Goal: Task Accomplishment & Management: Complete application form

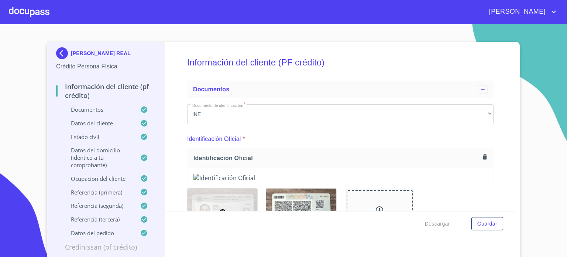
click at [42, 6] on div at bounding box center [29, 12] width 41 height 24
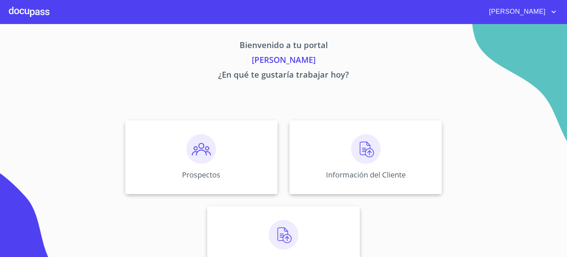
scroll to position [28, 0]
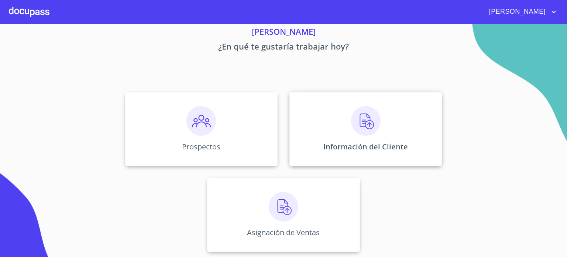
click at [373, 145] on p "Información del Cliente" at bounding box center [365, 146] width 85 height 10
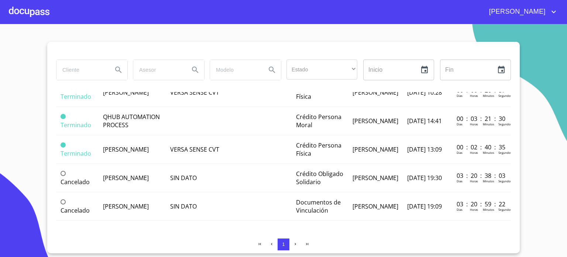
scroll to position [737, 0]
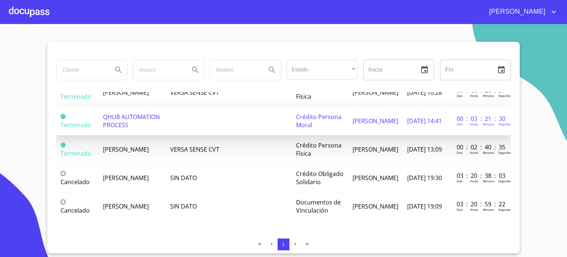
click at [138, 127] on td "QHUB AUTOMATION PROCESS" at bounding box center [133, 121] width 68 height 28
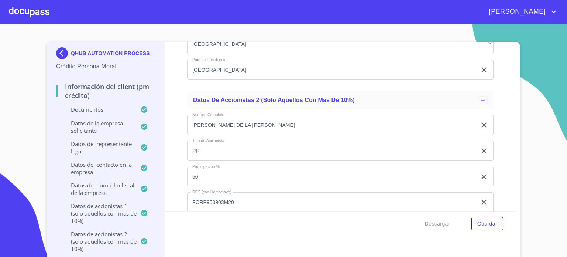
scroll to position [6162, 0]
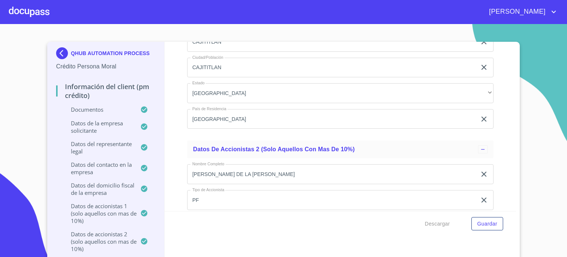
click at [35, 7] on div at bounding box center [29, 12] width 41 height 24
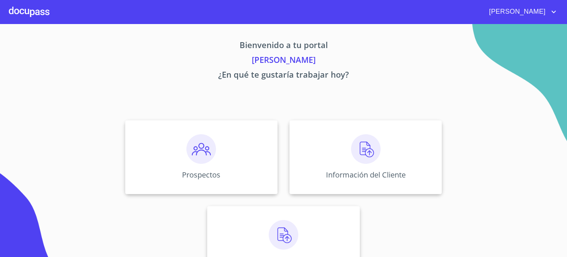
scroll to position [28, 0]
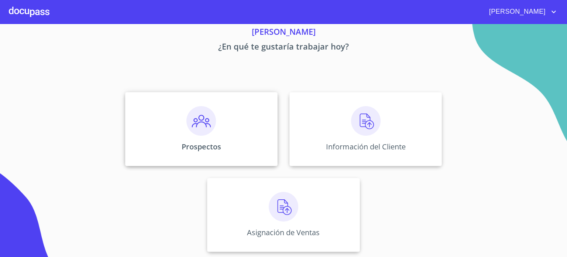
click at [186, 137] on div "Prospectos" at bounding box center [201, 129] width 153 height 74
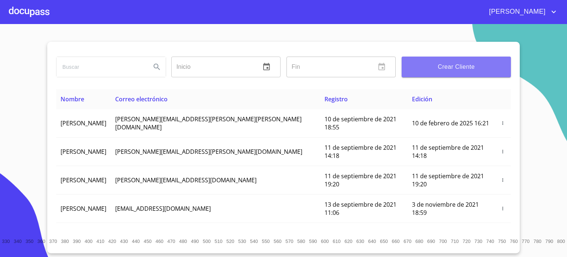
click at [468, 63] on span "Crear Cliente" at bounding box center [456, 67] width 97 height 10
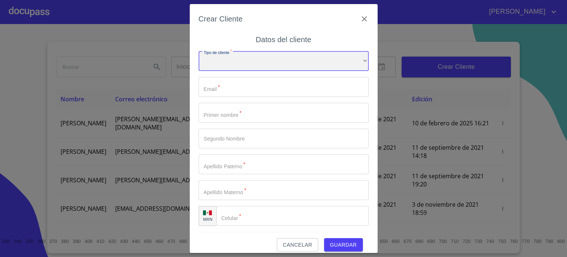
click at [249, 65] on div "​" at bounding box center [284, 61] width 170 height 20
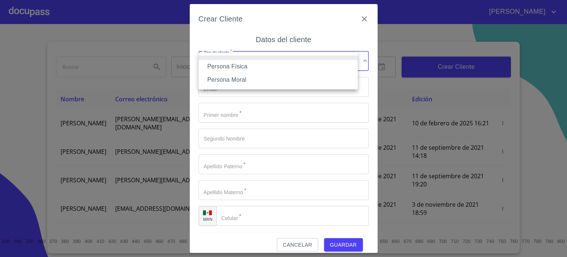
click at [257, 82] on li "Persona Moral" at bounding box center [278, 79] width 159 height 13
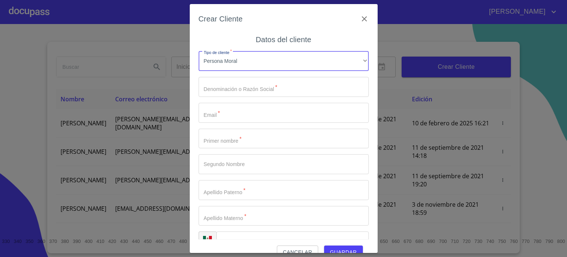
click at [257, 92] on input "Tipo de cliente   *" at bounding box center [284, 87] width 170 height 20
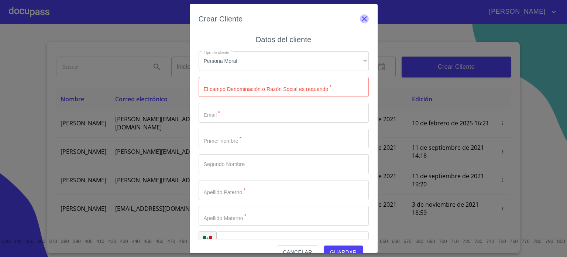
click at [362, 18] on icon "button" at bounding box center [364, 18] width 9 height 9
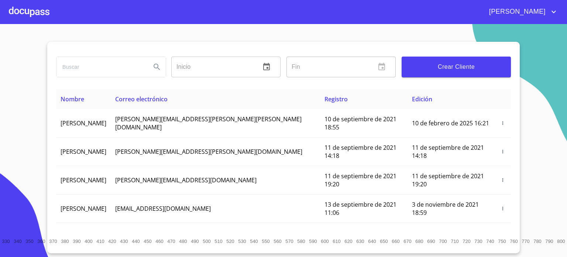
click at [44, 18] on div at bounding box center [29, 12] width 41 height 24
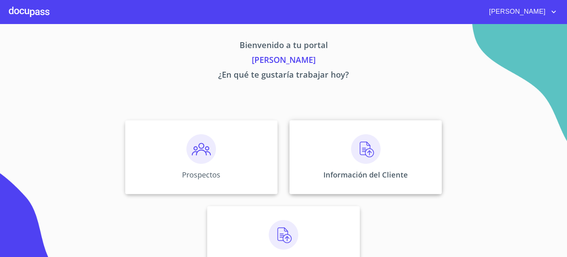
click at [366, 161] on img at bounding box center [366, 149] width 30 height 30
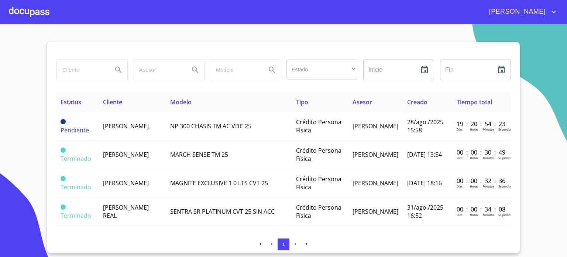
click at [41, 15] on div at bounding box center [29, 12] width 41 height 24
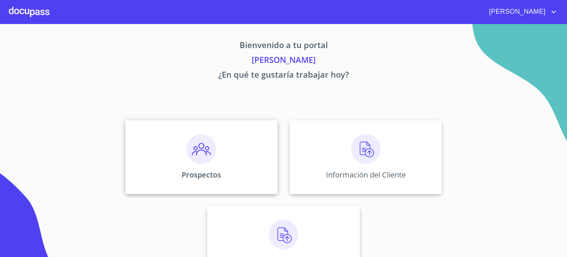
click at [198, 169] on p "Prospectos" at bounding box center [202, 174] width 40 height 10
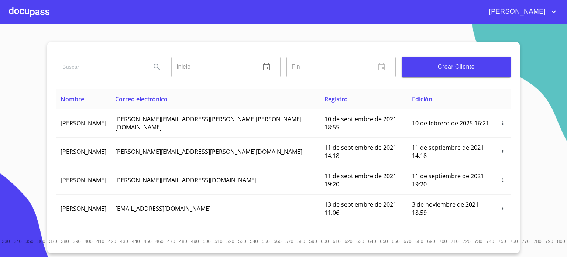
click at [445, 65] on span "Crear Cliente" at bounding box center [456, 67] width 97 height 10
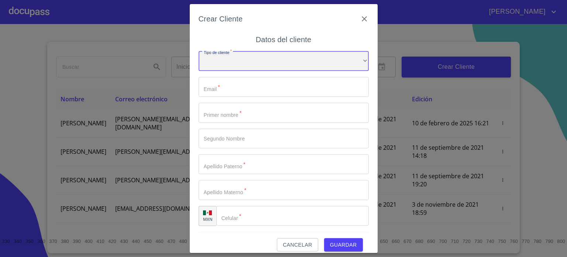
click at [238, 64] on div "​" at bounding box center [284, 61] width 170 height 20
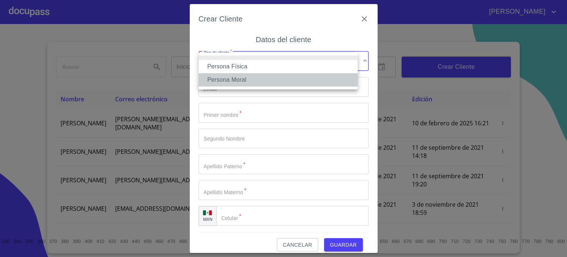
click at [245, 81] on li "Persona Moral" at bounding box center [278, 79] width 159 height 13
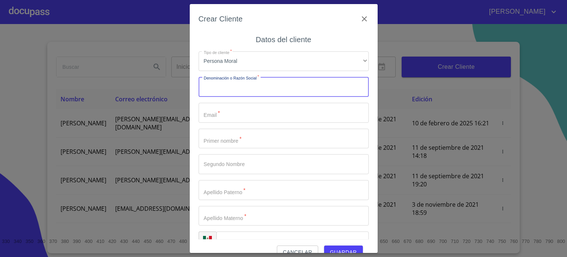
click at [245, 92] on input "Tipo de cliente   *" at bounding box center [284, 87] width 170 height 20
type input "FRESCOS Y SECOS SELECCIONADOS PF"
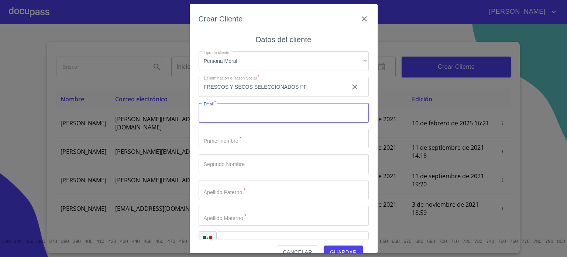
click at [238, 113] on input "Tipo de cliente   *" at bounding box center [284, 113] width 170 height 20
type input "[EMAIL_ADDRESS][DOMAIN_NAME]"
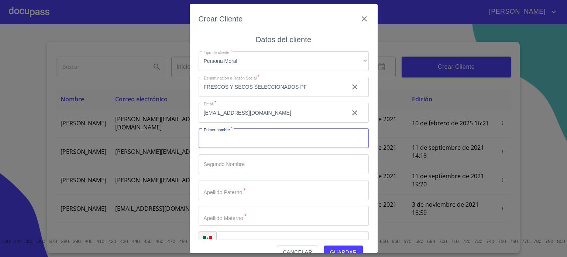
click at [228, 140] on input "Tipo de cliente   *" at bounding box center [284, 139] width 170 height 20
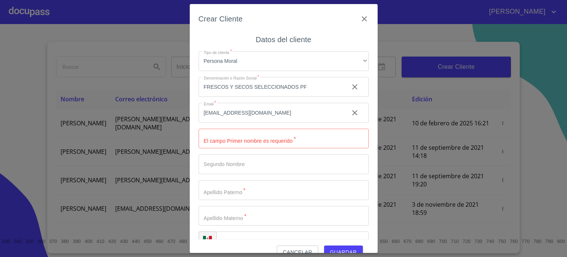
scroll to position [18, 0]
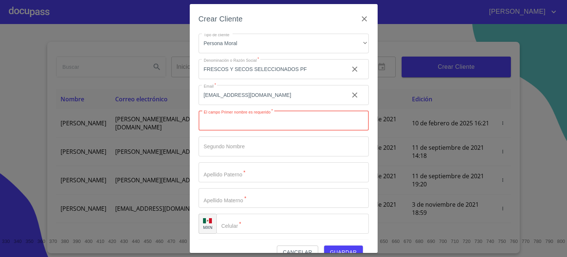
click at [255, 124] on input "Tipo de cliente   *" at bounding box center [284, 121] width 170 height 20
type input "[PERSON_NAME]"
click at [222, 179] on input "Tipo de cliente   *" at bounding box center [284, 172] width 170 height 20
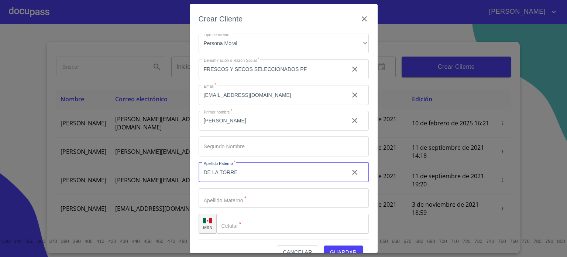
type input "DE LA TORRE"
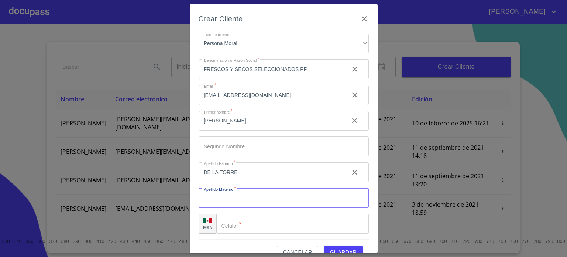
click at [230, 205] on input "Tipo de cliente   *" at bounding box center [284, 198] width 170 height 20
type input "[PERSON_NAME]"
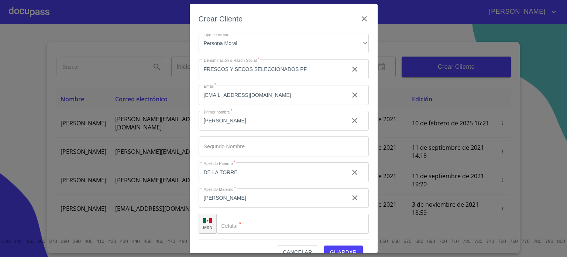
scroll to position [14, 0]
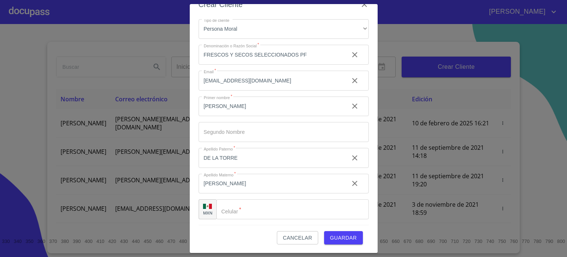
click at [257, 210] on input "Tipo de cliente   *" at bounding box center [292, 209] width 153 height 20
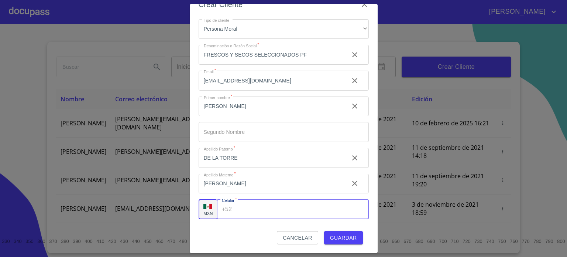
click at [257, 210] on input "Tipo de cliente   *" at bounding box center [302, 209] width 134 height 20
type input "[PHONE_NUMBER]"
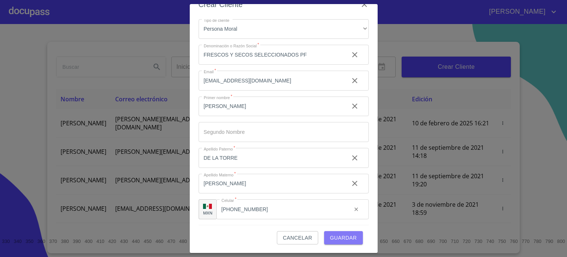
click at [347, 237] on span "Guardar" at bounding box center [343, 237] width 27 height 9
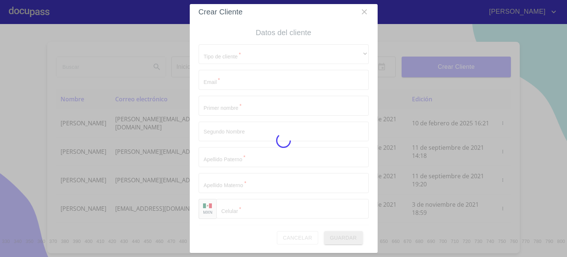
scroll to position [7, 0]
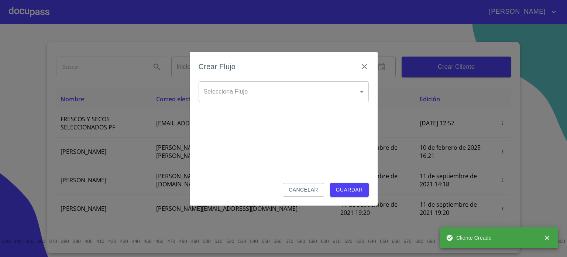
click at [282, 89] on body "[PERSON_NAME] ​ Fin ​ Crear Cliente Nombre Correo electrónico Registro Edición …" at bounding box center [283, 128] width 567 height 257
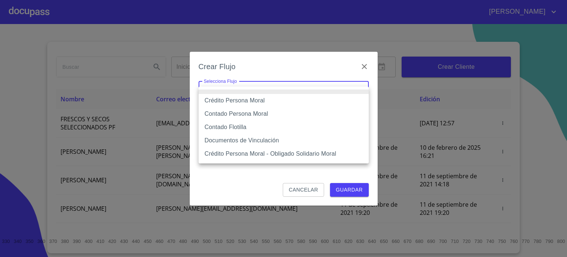
click at [245, 99] on li "Crédito Persona Moral" at bounding box center [284, 100] width 170 height 13
type input "614ae8207e49d67341f8d0cd"
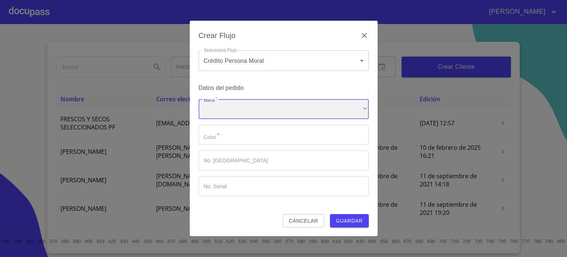
click at [252, 113] on div "​" at bounding box center [284, 109] width 170 height 20
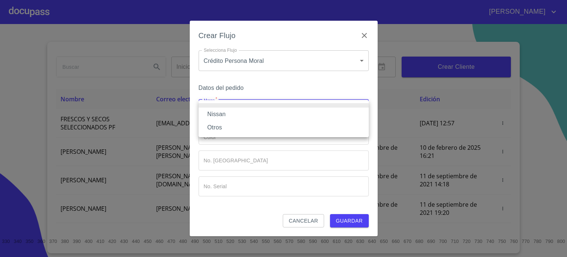
click at [250, 113] on li "Nissan" at bounding box center [284, 113] width 170 height 13
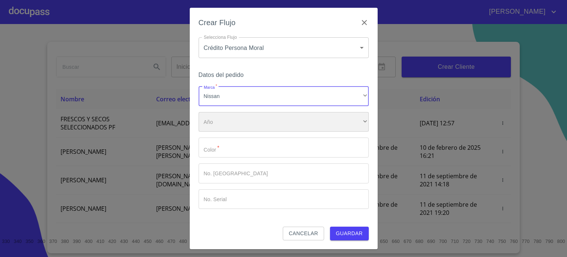
click at [245, 123] on div "​" at bounding box center [284, 122] width 170 height 20
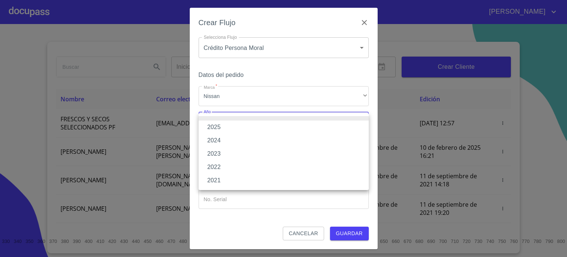
click at [240, 126] on li "2025" at bounding box center [284, 126] width 170 height 13
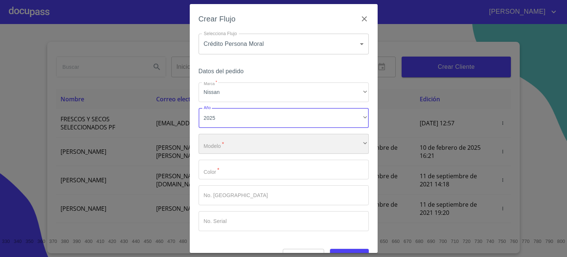
click at [237, 141] on div "​" at bounding box center [284, 144] width 170 height 20
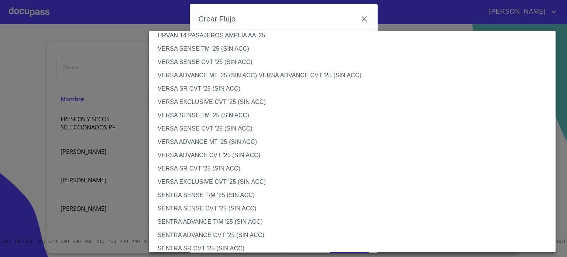
scroll to position [280, 0]
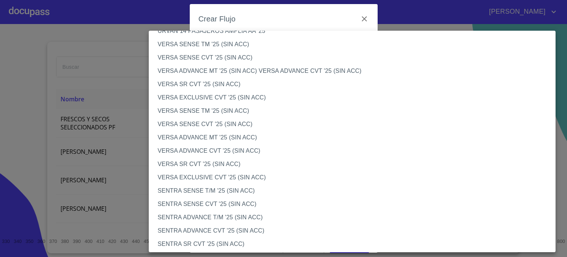
click at [225, 151] on li "VERSA ADVANCE CVT '25 (SIN ACC)" at bounding box center [355, 150] width 412 height 13
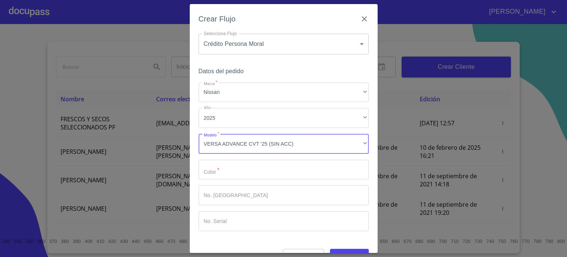
click at [212, 174] on input "Marca   *" at bounding box center [284, 170] width 170 height 20
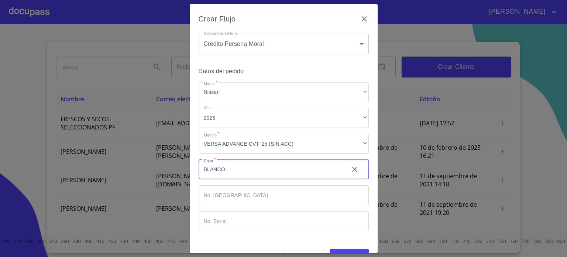
type input "BLANCO"
click at [347, 250] on button "Guardar" at bounding box center [349, 256] width 39 height 14
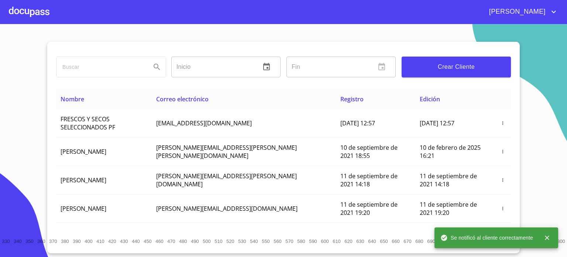
click at [32, 9] on div at bounding box center [29, 12] width 41 height 24
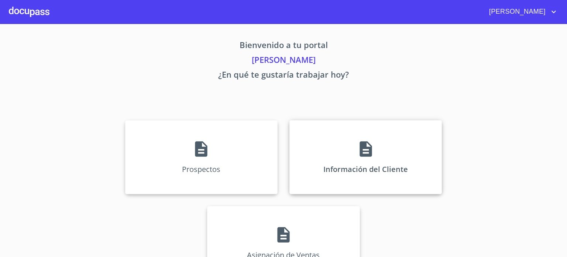
click at [345, 156] on div "Información del Cliente" at bounding box center [366, 157] width 153 height 74
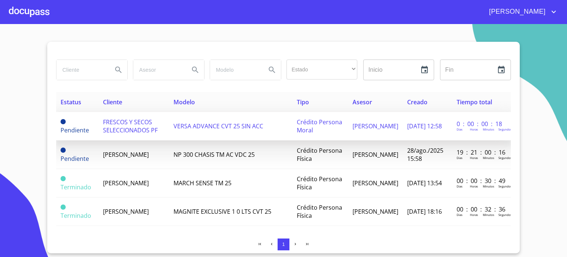
click at [135, 132] on span "FRESCOS Y SECOS SELECCIONADOS PF" at bounding box center [130, 126] width 55 height 16
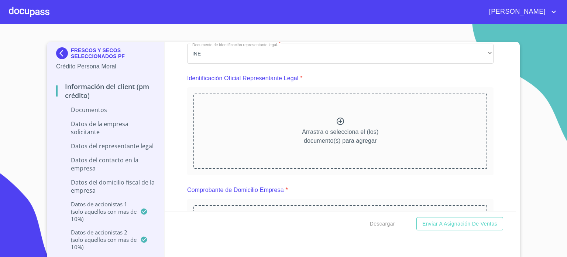
scroll to position [74, 0]
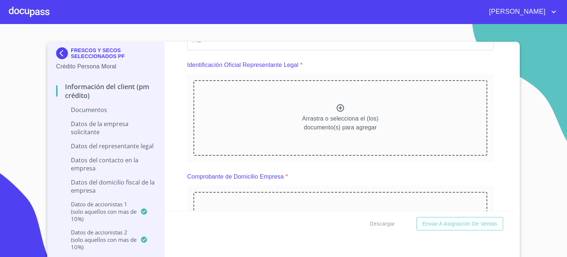
click at [320, 109] on div "Arrastra o selecciona el (los) documento(s) para agregar" at bounding box center [340, 117] width 294 height 75
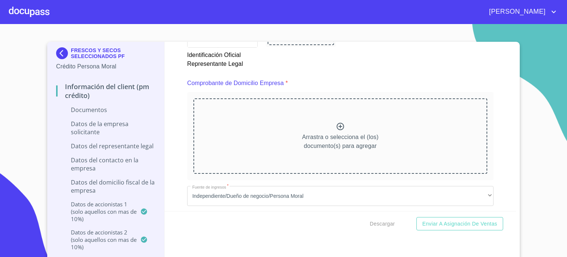
scroll to position [399, 0]
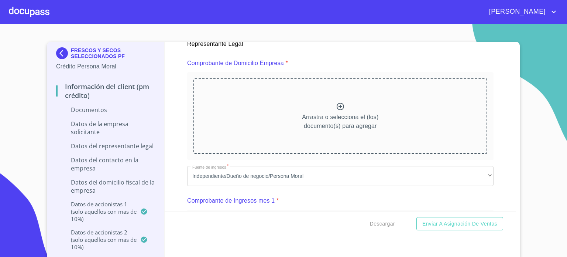
click at [337, 109] on icon at bounding box center [340, 106] width 9 height 9
click at [343, 111] on div "Arrastra o selecciona el (los) documento(s) para agregar" at bounding box center [340, 115] width 294 height 75
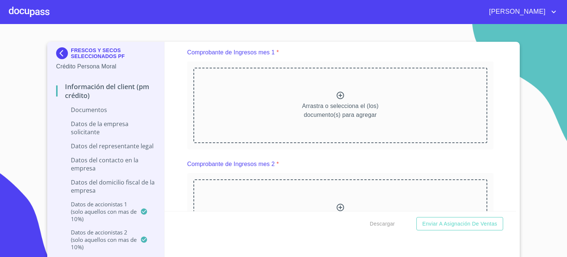
scroll to position [571, 0]
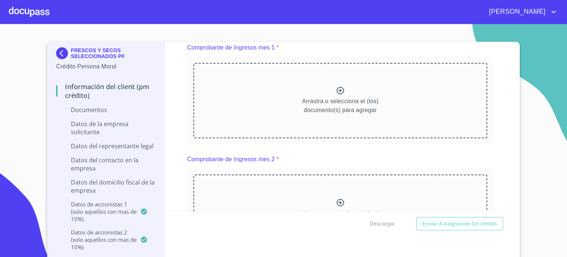
click at [337, 101] on p "Arrastra o selecciona el (los) documento(s) para agregar" at bounding box center [340, 106] width 76 height 18
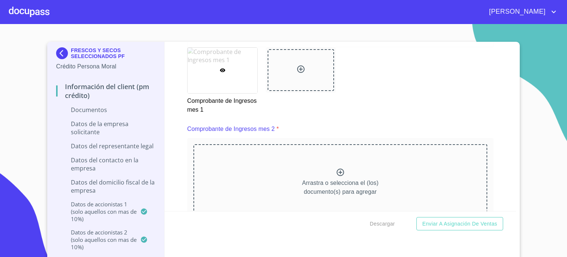
scroll to position [650, 0]
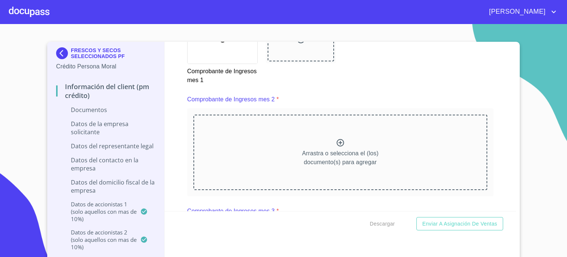
click at [329, 136] on div "Arrastra o selecciona el (los) documento(s) para agregar" at bounding box center [340, 151] width 294 height 75
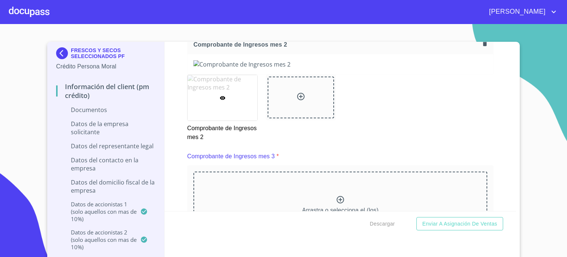
scroll to position [792, 0]
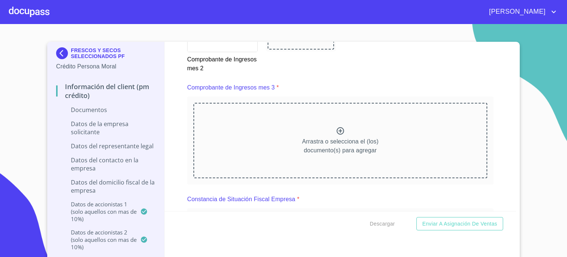
click at [325, 124] on div "Arrastra o selecciona el (los) documento(s) para agregar" at bounding box center [340, 140] width 294 height 75
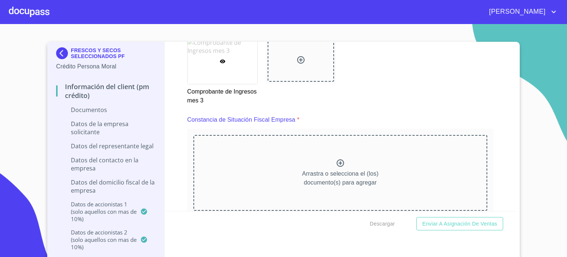
scroll to position [935, 0]
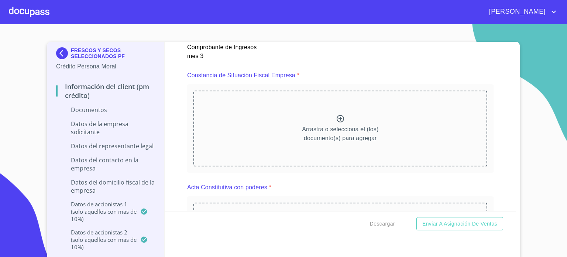
click at [339, 116] on div "Arrastra o selecciona el (los) documento(s) para agregar" at bounding box center [340, 127] width 294 height 75
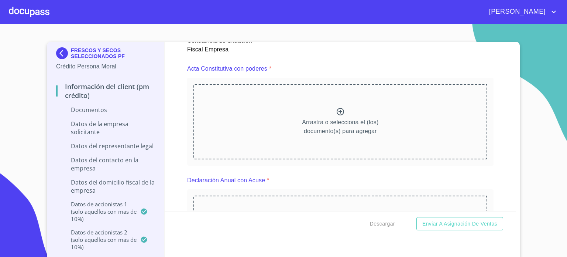
scroll to position [1275, 0]
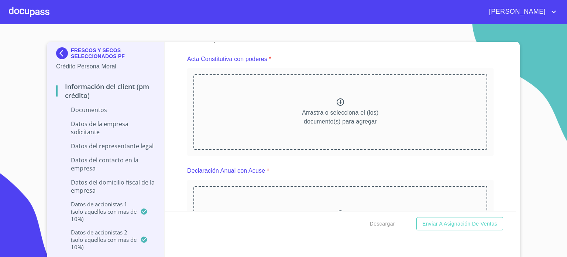
click at [326, 108] on p "Arrastra o selecciona el (los) documento(s) para agregar" at bounding box center [340, 117] width 76 height 18
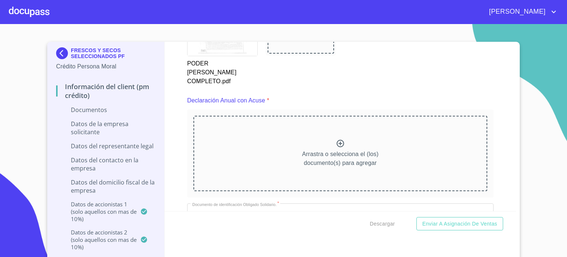
scroll to position [1576, 0]
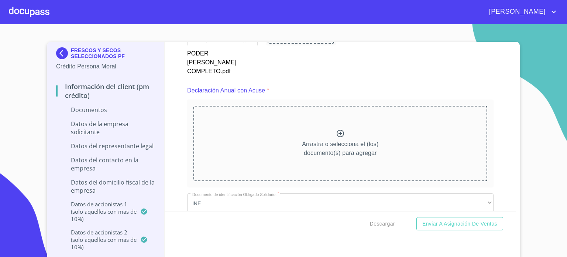
click at [313, 123] on div "Arrastra o selecciona el (los) documento(s) para agregar" at bounding box center [340, 143] width 294 height 75
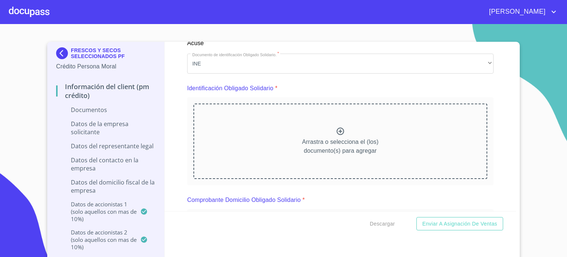
scroll to position [1925, 0]
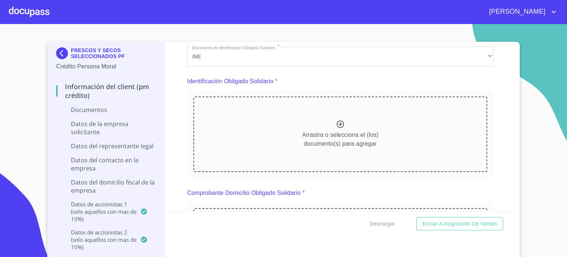
click at [340, 130] on p "Arrastra o selecciona el (los) documento(s) para agregar" at bounding box center [340, 139] width 76 height 18
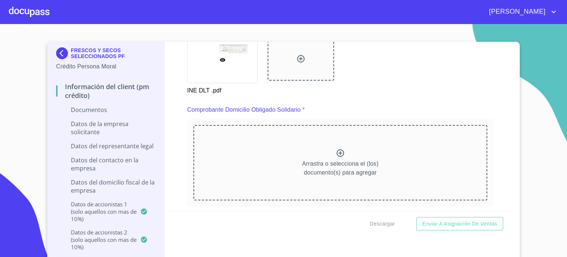
scroll to position [2240, 0]
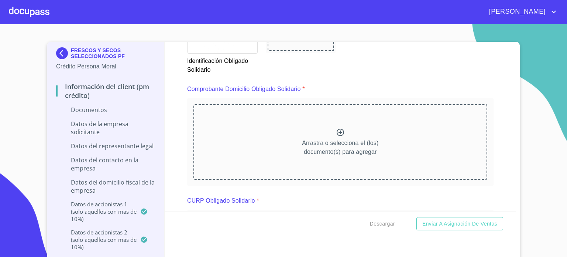
click at [336, 138] on p "Arrastra o selecciona el (los) documento(s) para agregar" at bounding box center [340, 147] width 76 height 18
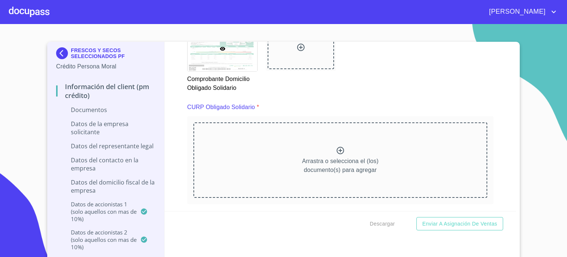
scroll to position [2580, 0]
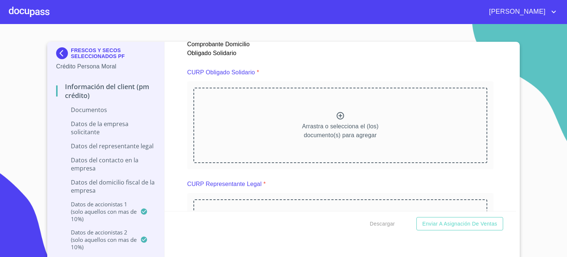
click at [312, 112] on div "Arrastra o selecciona el (los) documento(s) para agregar" at bounding box center [340, 125] width 294 height 75
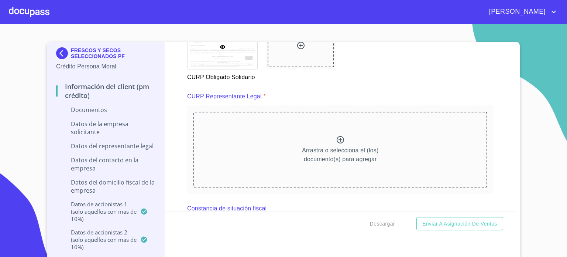
scroll to position [2876, 0]
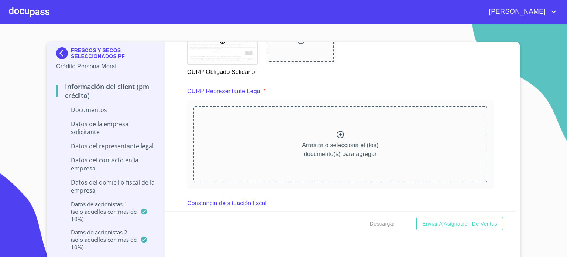
click at [337, 131] on icon at bounding box center [340, 134] width 7 height 7
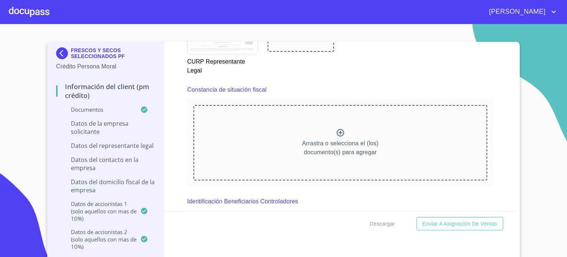
scroll to position [3240, 0]
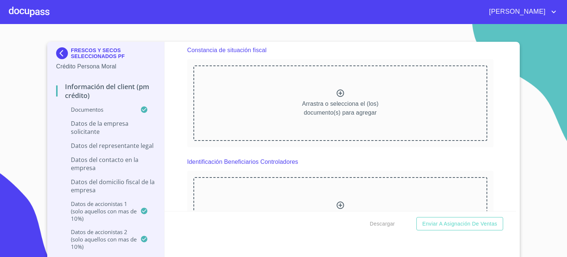
click at [336, 89] on icon at bounding box center [340, 93] width 9 height 9
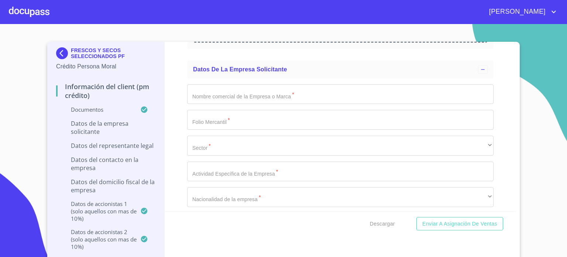
scroll to position [3900, 0]
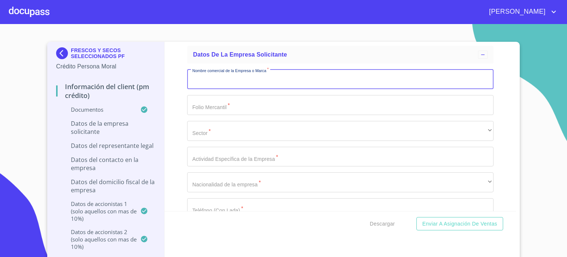
click at [250, 76] on input "Documento de identificación representante legal.   *" at bounding box center [340, 79] width 306 height 20
type input "FRESCOS Y SECOS SELECCIONADOS PF"
click at [230, 99] on input "Documento de identificación representante legal.   *" at bounding box center [340, 105] width 306 height 20
drag, startPoint x: 298, startPoint y: 74, endPoint x: 142, endPoint y: 89, distance: 157.3
click at [142, 89] on div "FRESCOS Y SECOS SELECCIONADOS PF Crédito Persona Moral Información del Client (…" at bounding box center [281, 151] width 469 height 218
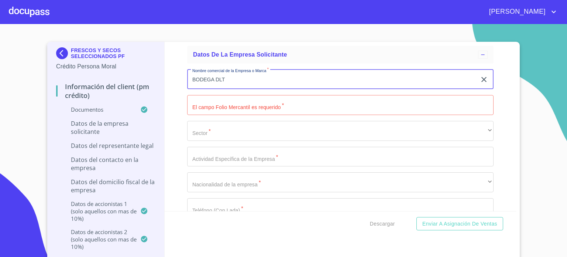
type input "BODEGA DLT"
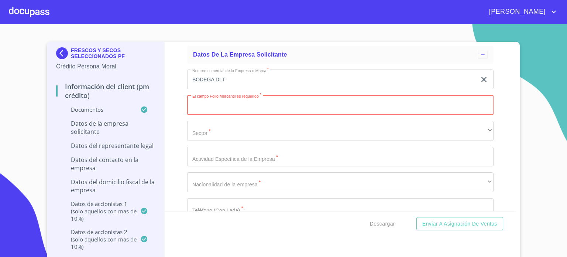
click at [251, 99] on input "Documento de identificación representante legal.   *" at bounding box center [340, 105] width 306 height 20
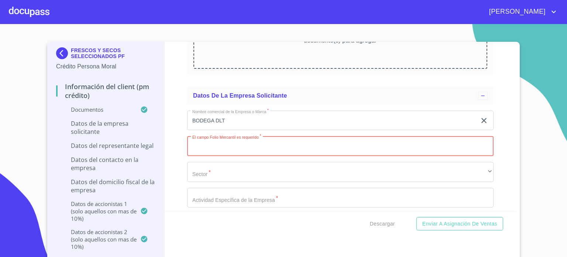
scroll to position [3888, 0]
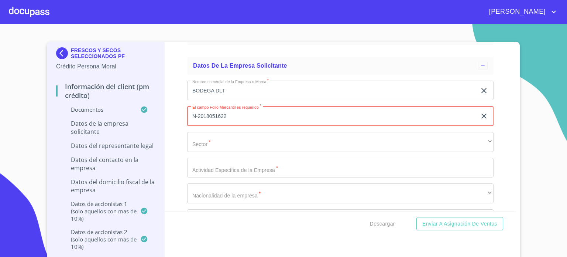
type input "N-2018051622"
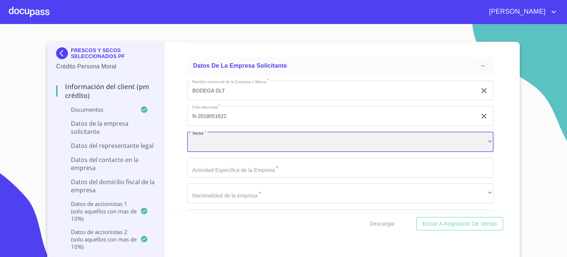
click at [243, 132] on div "​" at bounding box center [340, 142] width 306 height 20
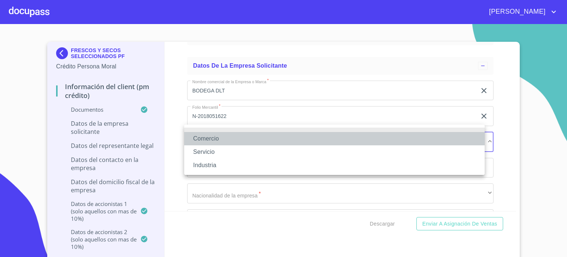
click at [212, 140] on li "Comercio" at bounding box center [334, 138] width 301 height 13
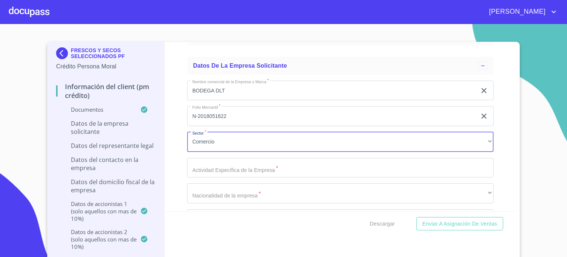
click at [253, 161] on input "Documento de identificación representante legal.   *" at bounding box center [340, 168] width 306 height 20
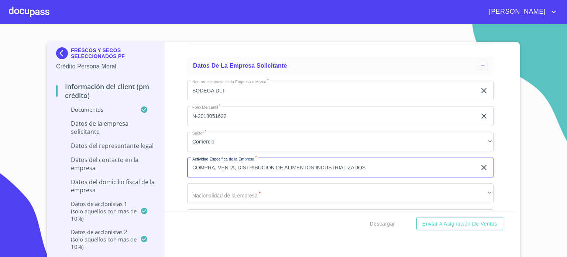
type input "COMPRA, VENTA, DISTRIBUCION DE ALIMENTOS INDUSTRIALIZADOS"
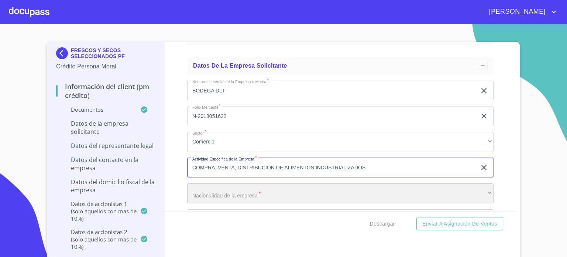
click at [231, 191] on div "​" at bounding box center [340, 193] width 306 height 20
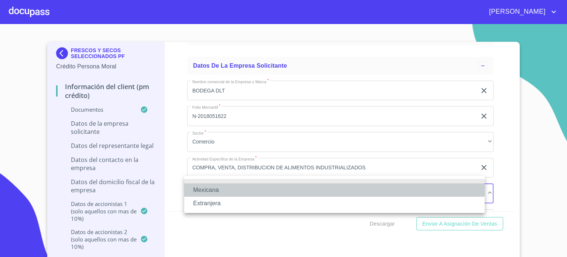
click at [231, 191] on li "Mexicana" at bounding box center [334, 189] width 301 height 13
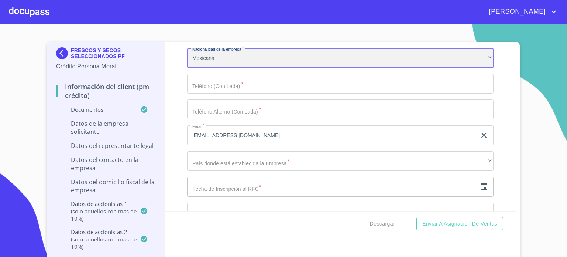
scroll to position [4027, 0]
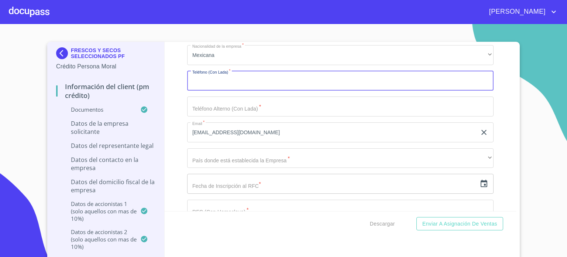
click at [257, 73] on input "Documento de identificación representante legal.   *" at bounding box center [340, 81] width 306 height 20
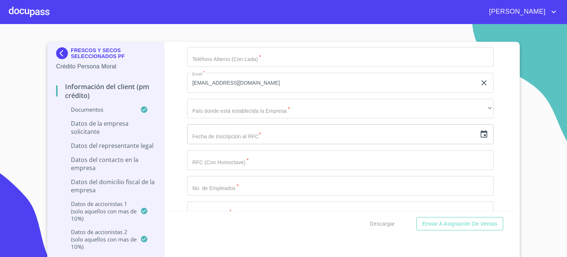
scroll to position [4080, 0]
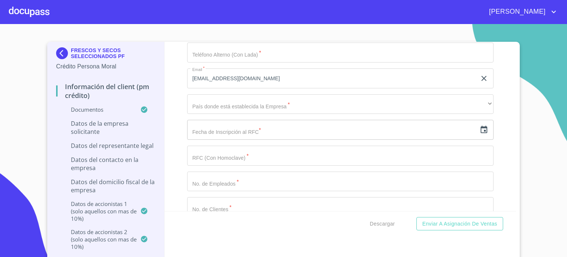
type input "3331622077"
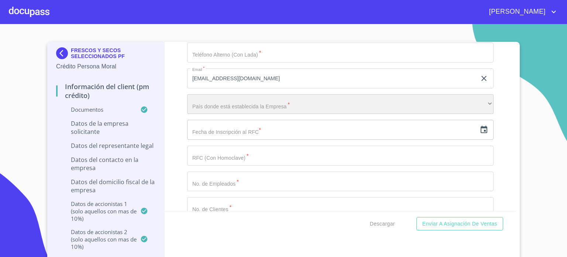
click at [236, 98] on div "​" at bounding box center [340, 104] width 306 height 20
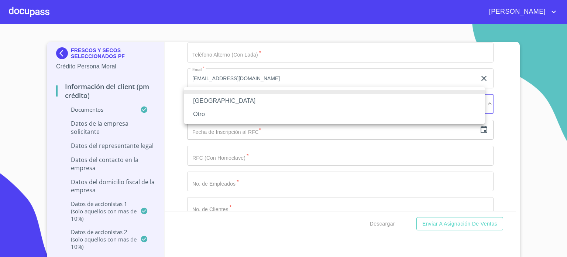
click at [234, 103] on li "[GEOGRAPHIC_DATA]" at bounding box center [334, 100] width 301 height 13
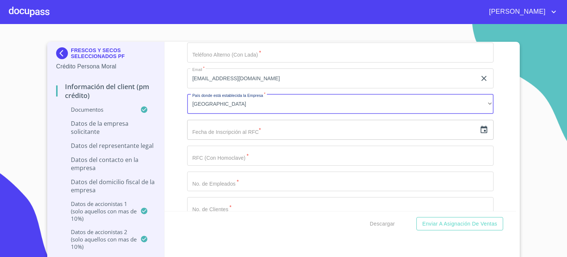
click at [225, 124] on input "text" at bounding box center [332, 130] width 290 height 20
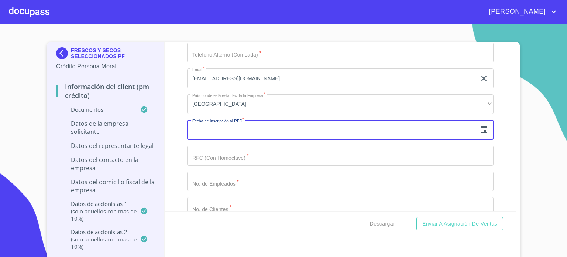
click at [480, 125] on icon "button" at bounding box center [484, 129] width 9 height 9
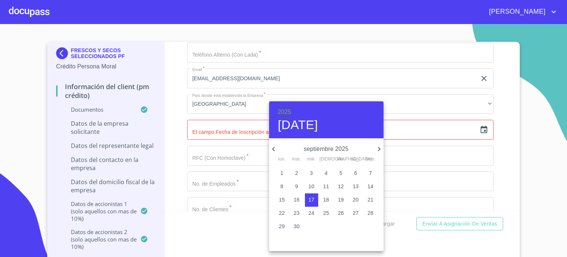
click at [287, 113] on h6 "2025" at bounding box center [284, 112] width 13 height 10
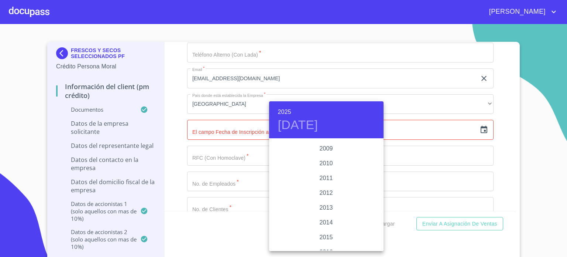
scroll to position [1336, 0]
click at [326, 165] on div "2017" at bounding box center [326, 169] width 114 height 15
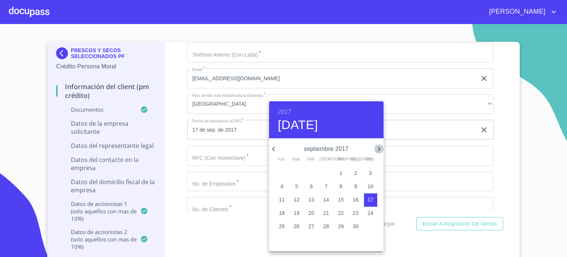
click at [375, 153] on icon "button" at bounding box center [379, 148] width 9 height 9
click at [342, 214] on p "24" at bounding box center [341, 212] width 6 height 7
type input "24 de nov. de 2017"
click at [507, 164] on div at bounding box center [283, 128] width 567 height 257
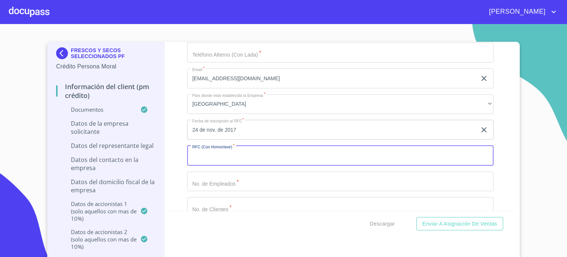
click at [256, 153] on input "Documento de identificación representante legal.   *" at bounding box center [340, 155] width 306 height 20
type input "FSS171124QF0"
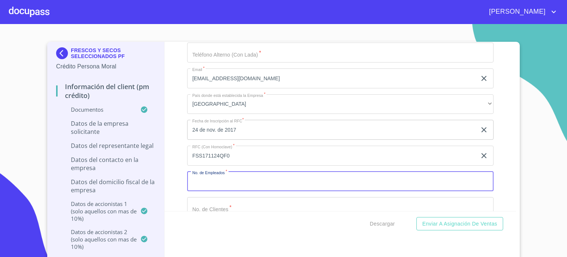
click at [255, 171] on input "Documento de identificación representante legal.   *" at bounding box center [340, 181] width 306 height 20
type input "10"
click at [239, 203] on input "Documento de identificación representante legal.   *" at bounding box center [340, 207] width 306 height 20
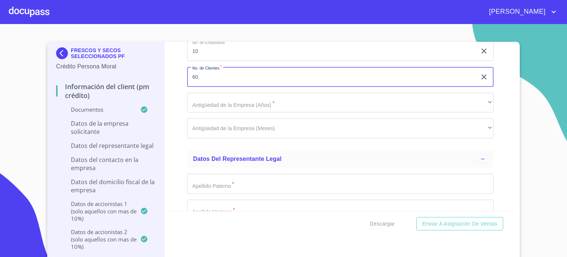
scroll to position [4228, 0]
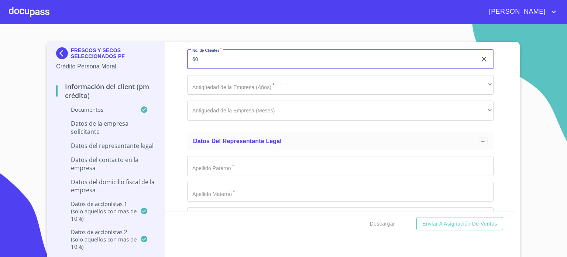
type input "60"
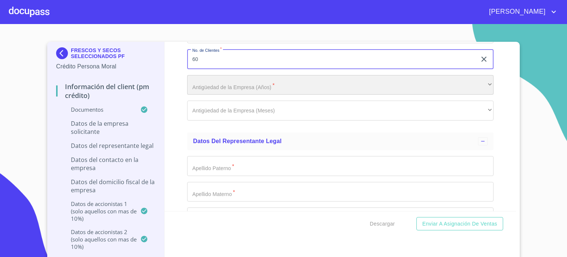
click at [257, 81] on div "​" at bounding box center [340, 85] width 306 height 20
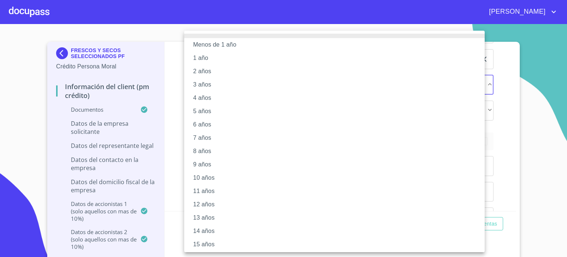
click at [216, 153] on li "8 años" at bounding box center [337, 150] width 306 height 13
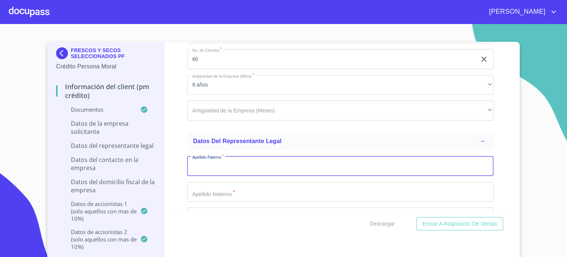
click at [209, 161] on input "Documento de identificación representante legal.   *" at bounding box center [340, 166] width 306 height 20
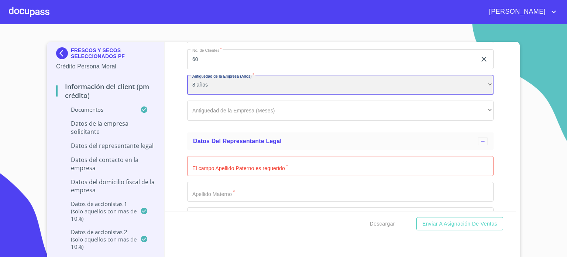
click at [282, 83] on div "8 años" at bounding box center [340, 85] width 306 height 20
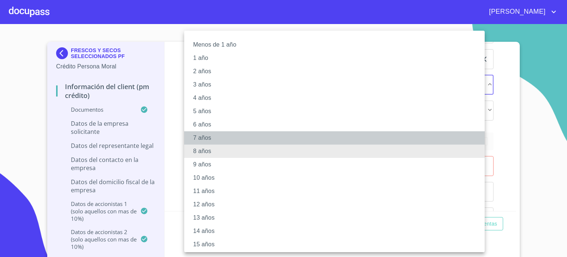
click at [217, 140] on li "7 años" at bounding box center [337, 137] width 306 height 13
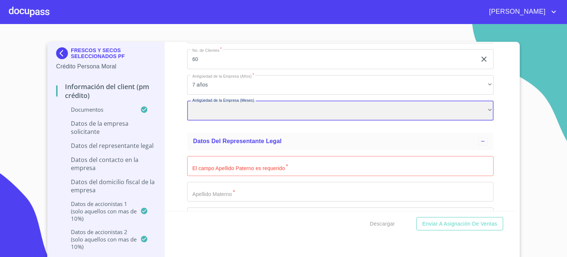
click at [239, 105] on div "​" at bounding box center [340, 110] width 306 height 20
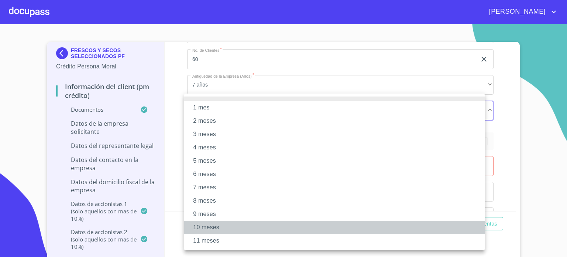
click at [210, 226] on li "10 meses" at bounding box center [334, 226] width 301 height 13
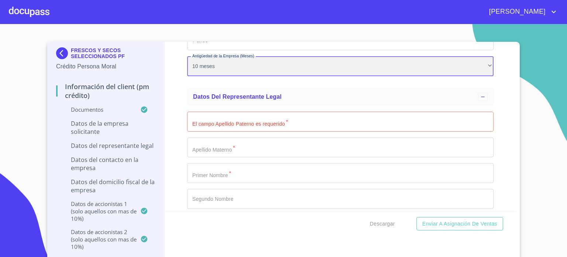
scroll to position [4287, 0]
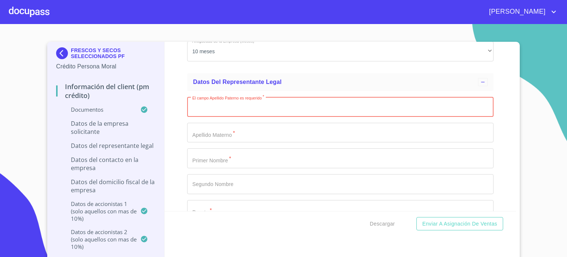
click at [244, 101] on input "Documento de identificación representante legal.   *" at bounding box center [340, 107] width 306 height 20
type input "[PERSON_NAME]"
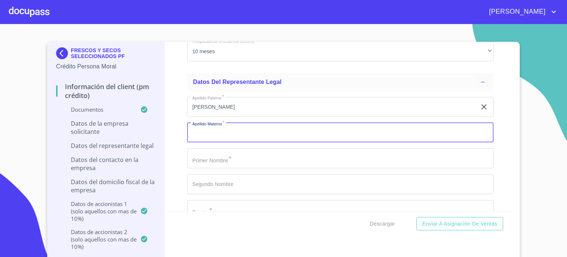
click at [234, 125] on input "Documento de identificación representante legal.   *" at bounding box center [340, 133] width 306 height 20
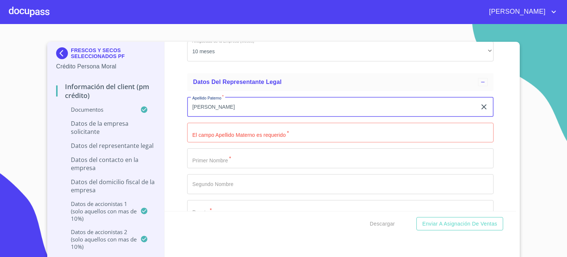
drag, startPoint x: 229, startPoint y: 102, endPoint x: 130, endPoint y: 112, distance: 99.1
click at [130, 112] on div "FRESCOS Y SECOS SELECCIONADOS PF Crédito Persona Moral Información del Client (…" at bounding box center [281, 151] width 469 height 218
type input "DE LA TORRE"
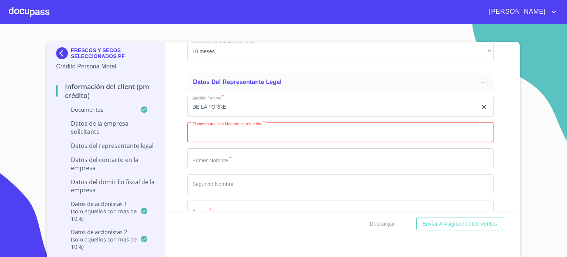
click at [216, 125] on input "Documento de identificación representante legal.   *" at bounding box center [340, 133] width 306 height 20
type input "[PERSON_NAME]"
click at [219, 155] on input "Documento de identificación representante legal.   *" at bounding box center [340, 158] width 306 height 20
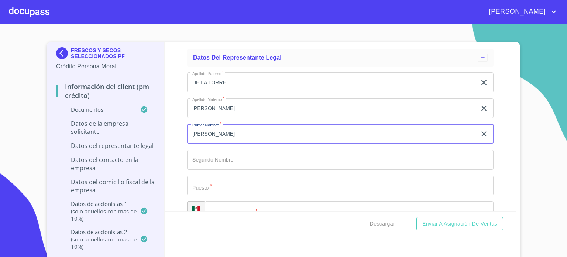
scroll to position [4371, 0]
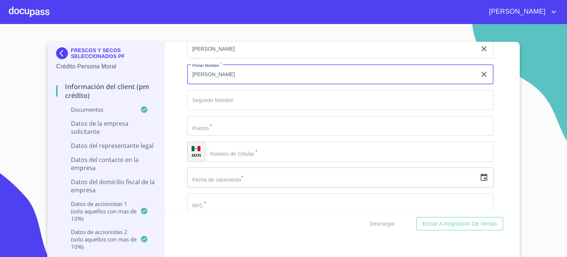
type input "[PERSON_NAME]"
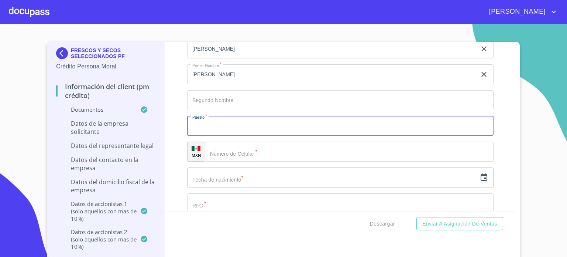
click at [217, 123] on input "Documento de identificación representante legal.   *" at bounding box center [340, 126] width 306 height 20
type input "DUEÑO"
click at [243, 145] on input "Documento de identificación representante legal.   *" at bounding box center [349, 151] width 289 height 20
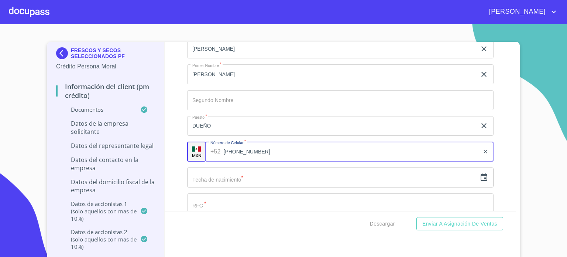
type input "(33)22574709"
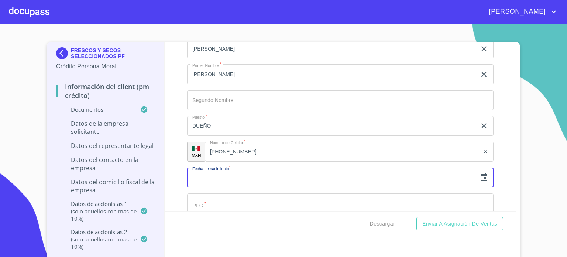
click at [233, 176] on input "text" at bounding box center [332, 177] width 290 height 20
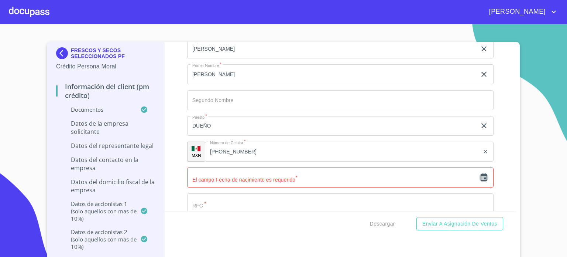
click at [480, 173] on icon "button" at bounding box center [484, 177] width 9 height 9
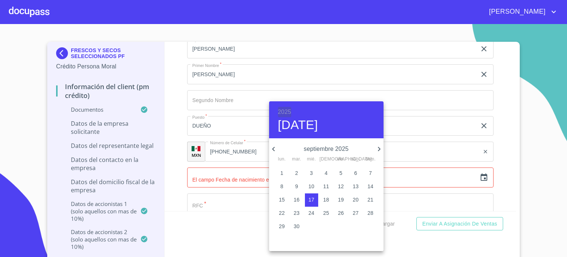
click at [289, 110] on h6 "2025" at bounding box center [284, 112] width 13 height 10
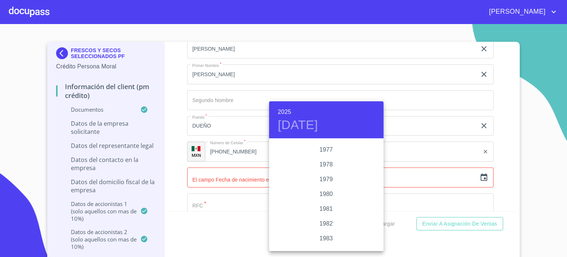
scroll to position [754, 0]
click at [324, 189] on div "1979" at bounding box center [326, 189] width 114 height 15
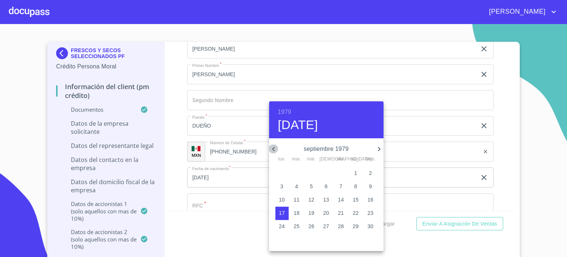
click at [275, 148] on icon "button" at bounding box center [273, 148] width 9 height 9
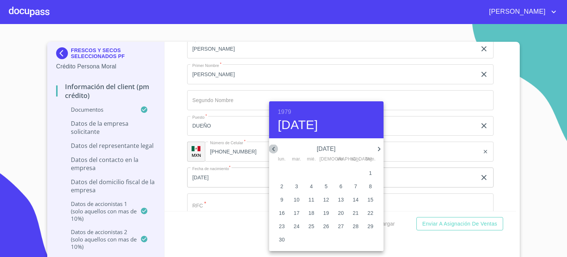
click at [275, 148] on icon "button" at bounding box center [273, 148] width 9 height 9
click at [284, 199] on p "12" at bounding box center [282, 199] width 6 height 7
type input "12 de feb. de 1979"
click at [229, 236] on div at bounding box center [283, 128] width 567 height 257
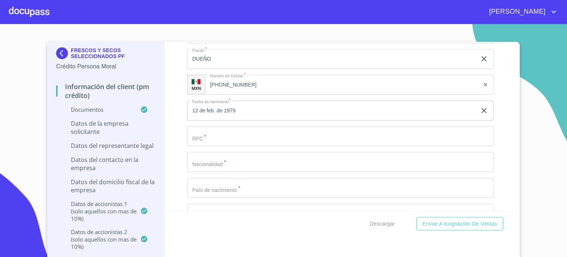
scroll to position [4445, 0]
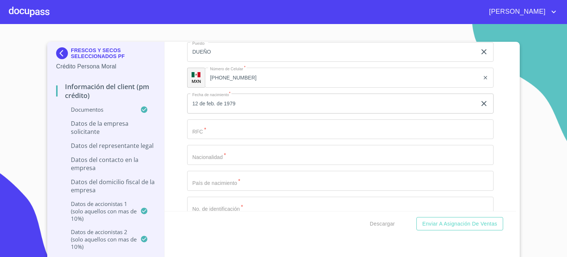
click at [231, 123] on input "Documento de identificación representante legal.   *" at bounding box center [340, 129] width 306 height 20
type input "TOND790212UH4"
click at [233, 147] on input "Documento de identificación representante legal.   *" at bounding box center [340, 155] width 306 height 20
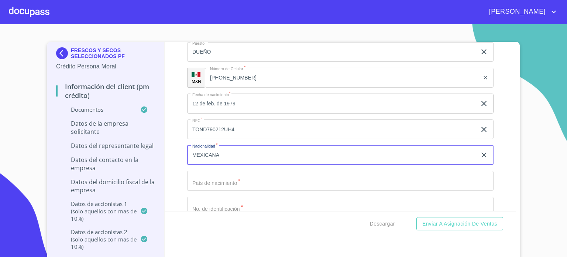
type input "MEXICANA"
click at [246, 171] on input "Documento de identificación representante legal.   *" at bounding box center [340, 181] width 306 height 20
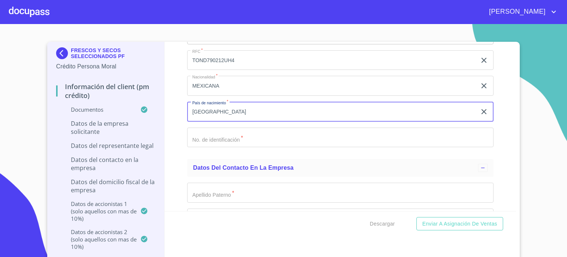
scroll to position [4519, 0]
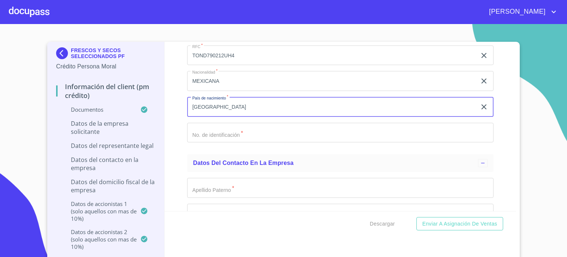
type input "[GEOGRAPHIC_DATA]"
click at [239, 129] on input "Documento de identificación representante legal.   *" at bounding box center [340, 133] width 306 height 20
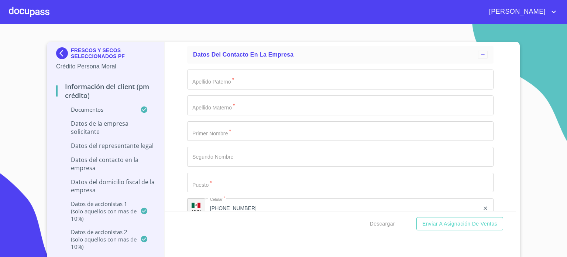
scroll to position [4642, 0]
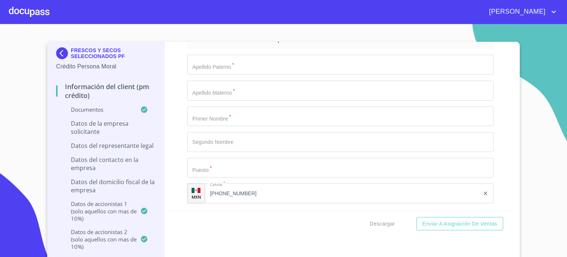
type input "2528866607"
click at [247, 63] on input "Documento de identificación representante legal.   *" at bounding box center [340, 65] width 306 height 20
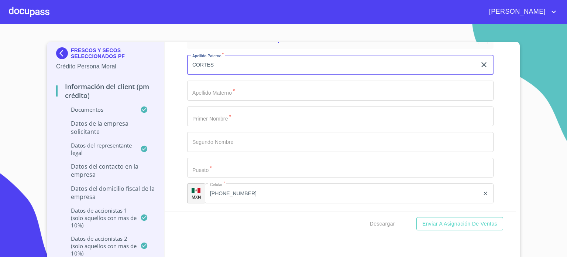
type input "CORTES"
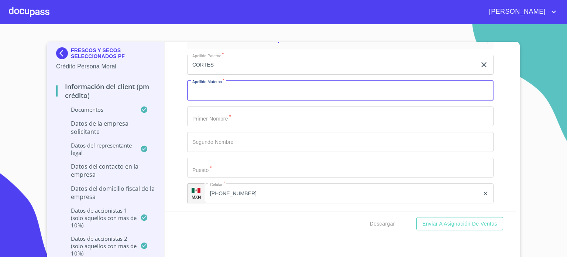
click at [234, 91] on input "Documento de identificación representante legal.   *" at bounding box center [340, 91] width 306 height 20
type input "LOPEZ"
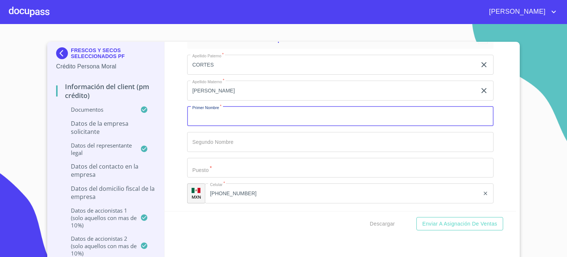
click at [223, 112] on input "Documento de identificación representante legal.   *" at bounding box center [340, 116] width 306 height 20
type input "SUSANA"
click at [222, 138] on input "Documento de identificación representante legal.   *" at bounding box center [340, 142] width 306 height 20
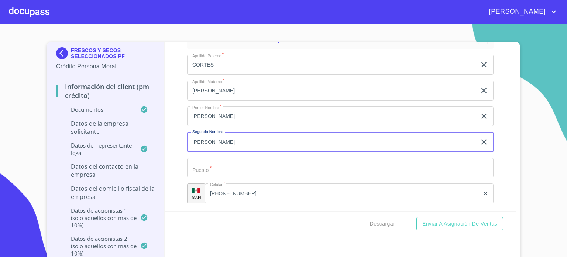
type input "PATRICIA"
click at [225, 158] on input "Documento de identificación representante legal.   *" at bounding box center [340, 168] width 306 height 20
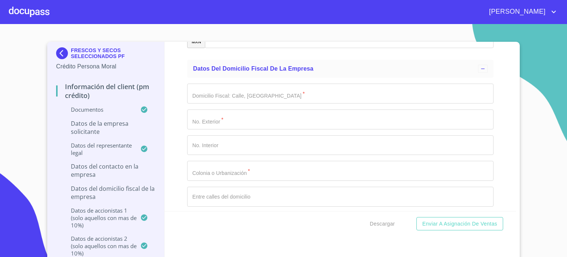
scroll to position [4799, 0]
type input "DIRECCION"
click at [228, 88] on input "Documento de identificación representante legal.   *" at bounding box center [340, 91] width 306 height 20
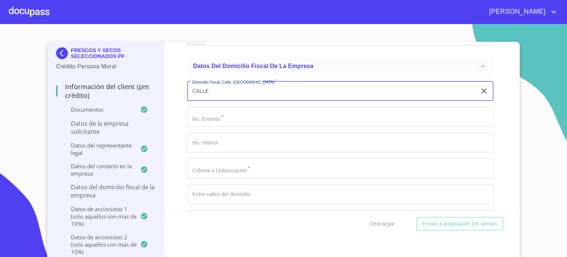
type input "CALLE"
click at [223, 109] on input "Documento de identificación representante legal.   *" at bounding box center [340, 117] width 306 height 20
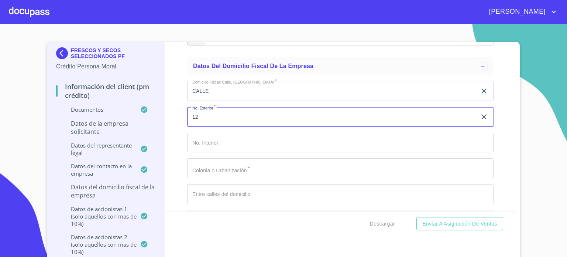
type input "12"
click at [223, 88] on input "CALLE" at bounding box center [332, 91] width 290 height 20
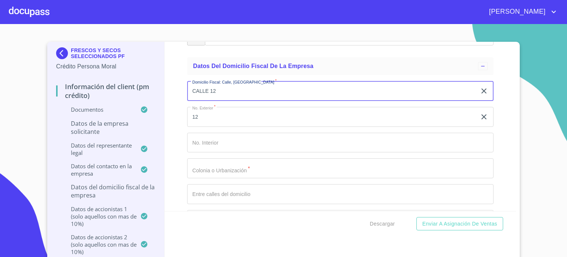
type input "CALLE 12"
click at [224, 107] on input "12" at bounding box center [332, 117] width 290 height 20
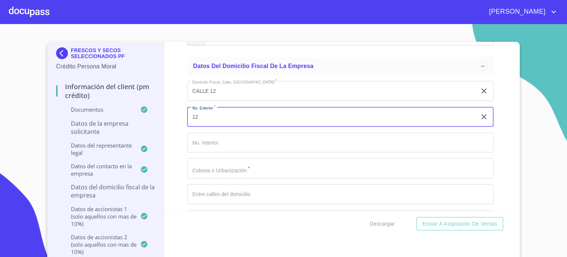
type input "1"
type input "2498"
click at [241, 164] on input "Documento de identificación representante legal.   *" at bounding box center [340, 168] width 306 height 20
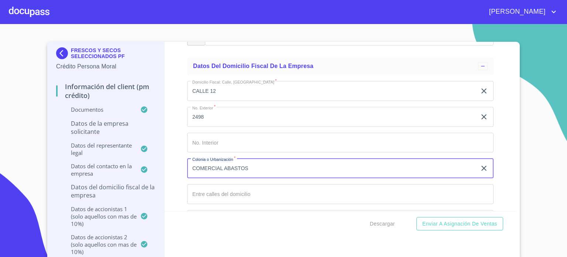
type input "COMERCIAL ABASTOS"
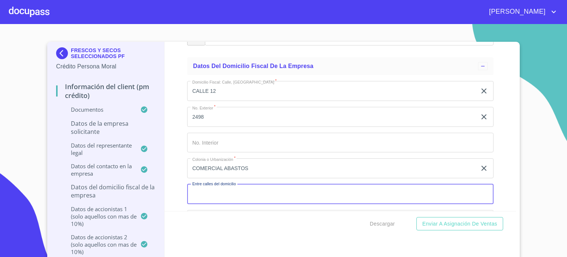
click at [250, 186] on input "Documento de identificación representante legal.   *" at bounding box center [340, 194] width 306 height 20
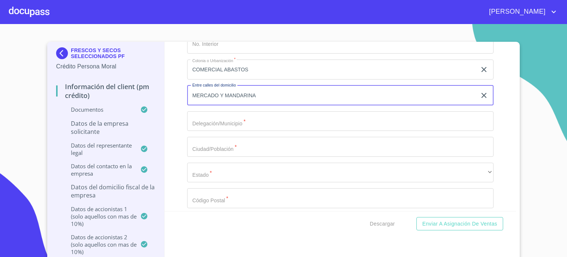
scroll to position [4913, 0]
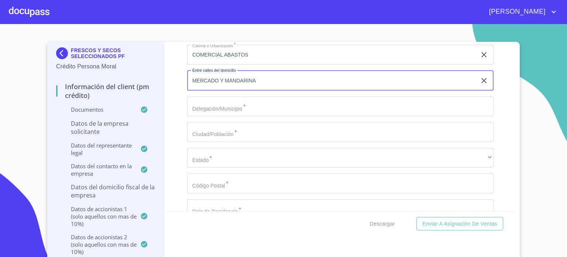
type input "MERCADO Y MANDARINA"
click at [235, 97] on input "Documento de identificación representante legal.   *" at bounding box center [340, 106] width 306 height 20
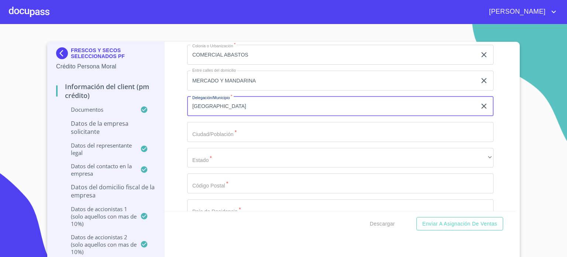
type input "GUADALAJARA"
click at [210, 122] on input "Documento de identificación representante legal.   *" at bounding box center [340, 132] width 306 height 20
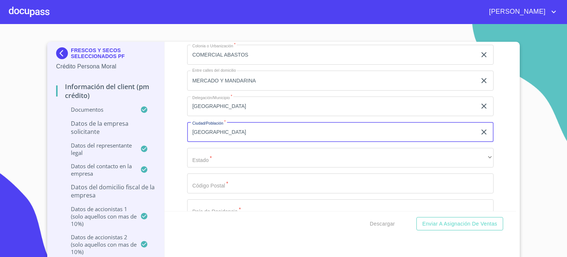
type input "GUADALAJARA"
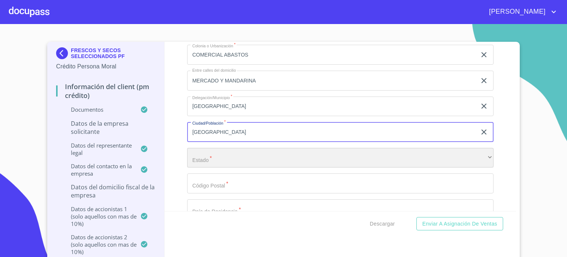
click at [200, 150] on div "​" at bounding box center [340, 158] width 306 height 20
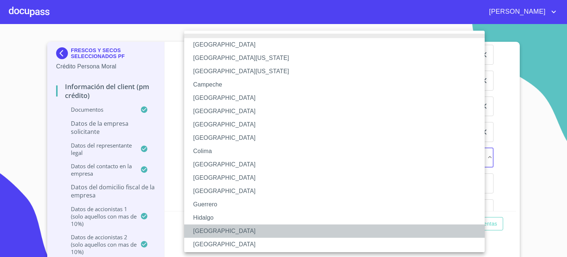
click at [211, 229] on li "[GEOGRAPHIC_DATA]" at bounding box center [337, 230] width 306 height 13
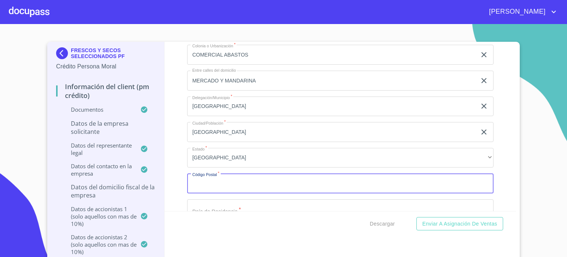
click at [214, 178] on input "Documento de identificación representante legal.   *" at bounding box center [340, 183] width 306 height 20
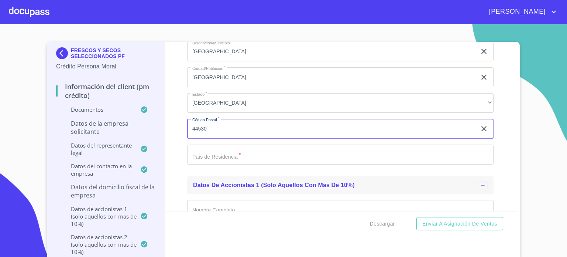
scroll to position [4972, 0]
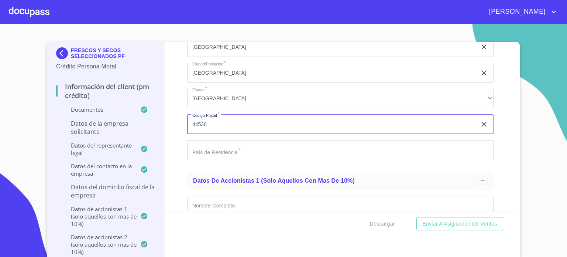
type input "44530"
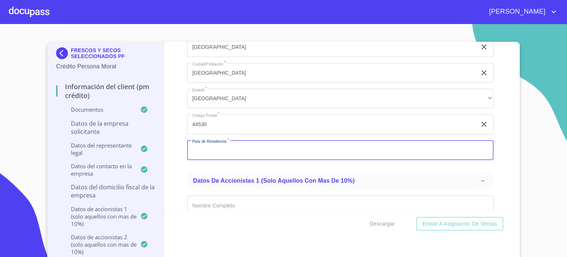
click at [243, 148] on input "Documento de identificación representante legal.   *" at bounding box center [340, 150] width 306 height 20
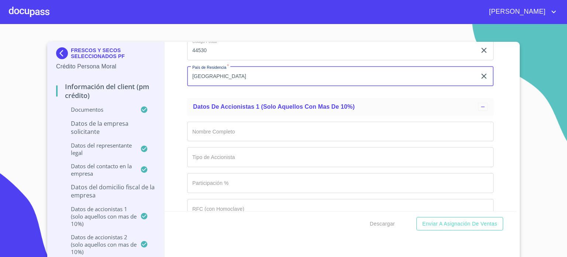
scroll to position [5034, 0]
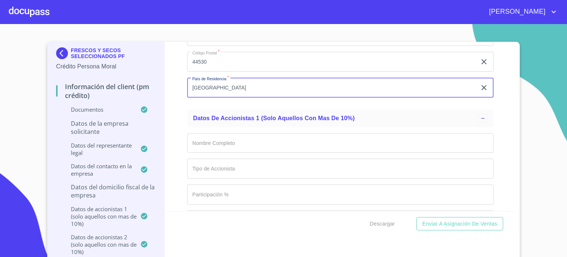
type input "[GEOGRAPHIC_DATA]"
click at [507, 56] on div "Información del Client (PM crédito) Documentos Documento de identificación repr…" at bounding box center [341, 126] width 352 height 169
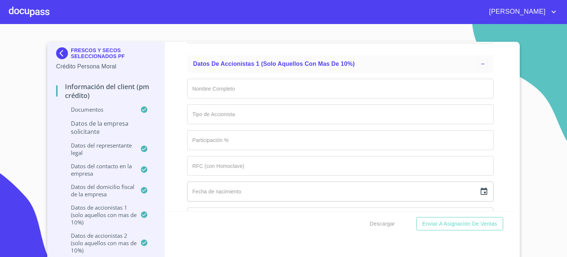
scroll to position [5095, 0]
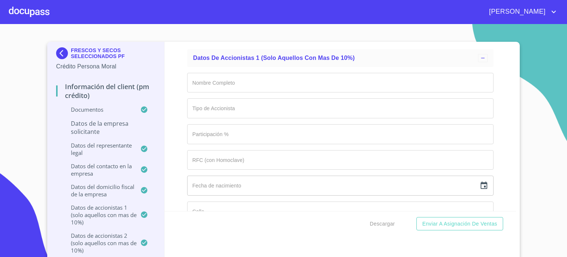
click at [229, 73] on input "Documento de identificación representante legal.   *" at bounding box center [340, 83] width 306 height 20
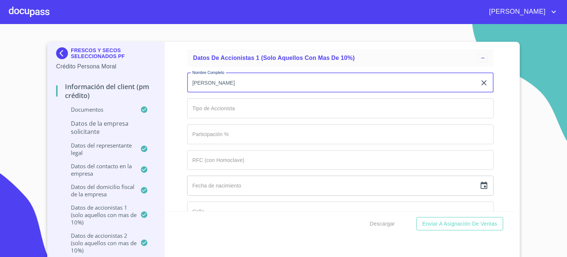
type input "BRENDA ALEJANDRA GONZALEZ CASTELLANOS"
click at [236, 103] on input "Documento de identificación representante legal.   *" at bounding box center [340, 108] width 306 height 20
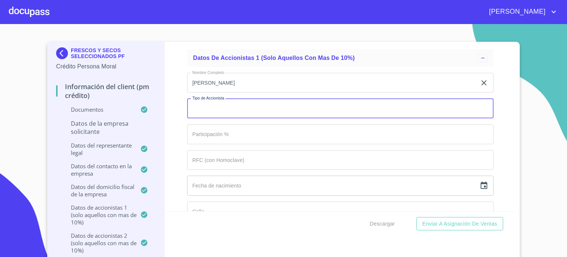
click at [171, 118] on div "Información del Client (PM crédito) Documentos Documento de identificación repr…" at bounding box center [341, 126] width 352 height 169
click at [206, 103] on input "Documento de identificación representante legal.   *" at bounding box center [340, 108] width 306 height 20
type input "PF"
click at [220, 128] on input "Documento de identificación representante legal.   *" at bounding box center [340, 134] width 306 height 20
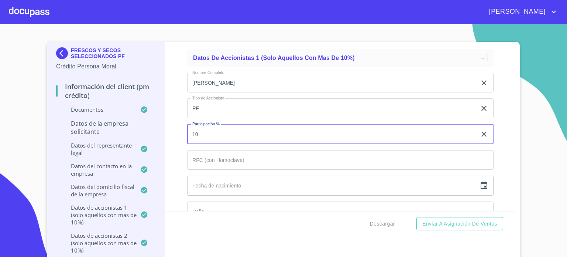
type input "10"
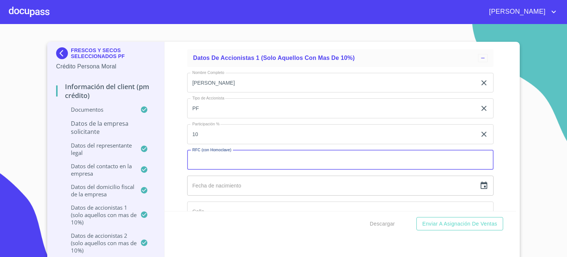
click at [207, 150] on input "Documento de identificación representante legal.   *" at bounding box center [340, 160] width 306 height 20
type input "GOCB840314CW6"
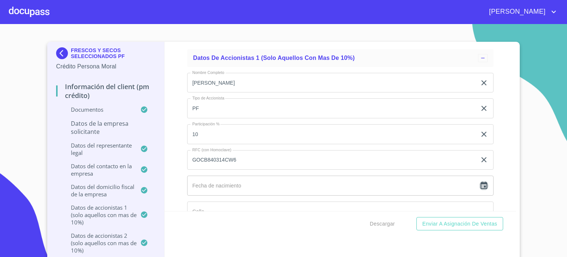
click at [481, 181] on icon "button" at bounding box center [484, 184] width 7 height 7
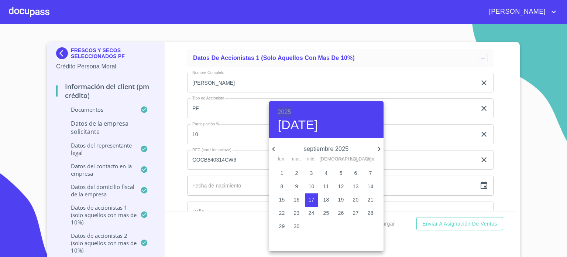
click at [288, 113] on h6 "2025" at bounding box center [284, 112] width 13 height 10
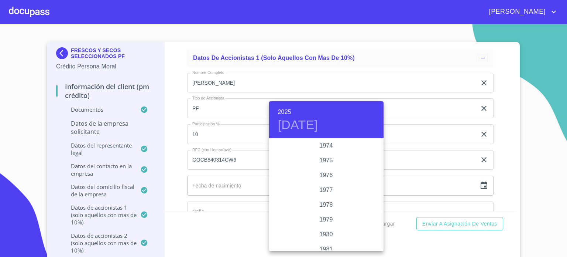
scroll to position [822, 0]
click at [326, 195] on div "1984" at bounding box center [326, 196] width 114 height 15
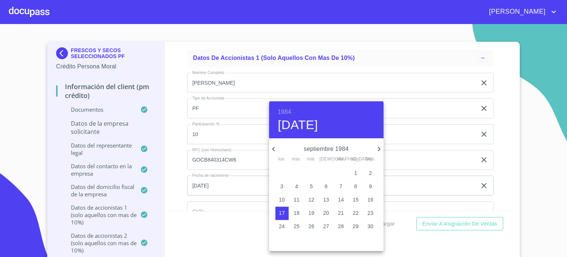
click at [273, 150] on icon "button" at bounding box center [273, 149] width 3 height 4
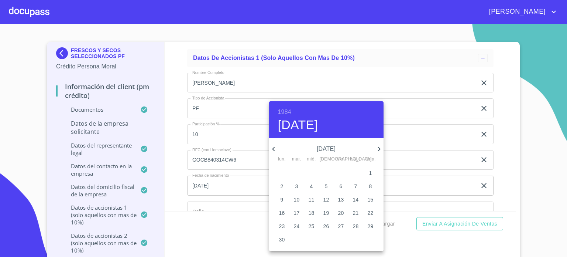
click at [273, 150] on icon "button" at bounding box center [273, 149] width 3 height 4
click at [311, 201] on p "14" at bounding box center [312, 199] width 6 height 7
type input "14 de mar. de 1984"
click at [179, 199] on div at bounding box center [283, 128] width 567 height 257
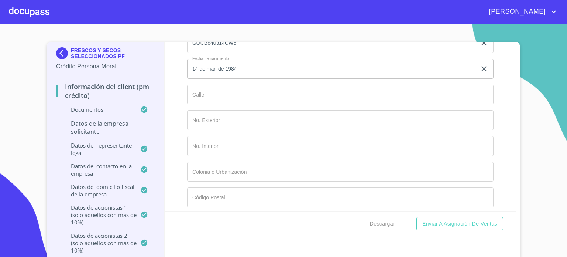
scroll to position [5218, 0]
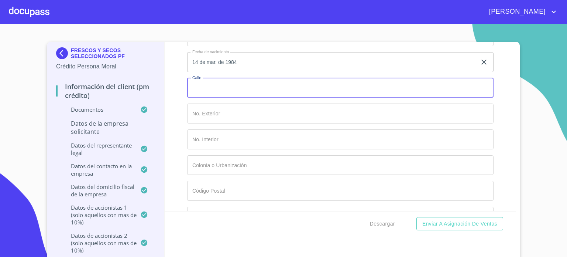
click at [219, 78] on input "Documento de identificación representante legal.   *" at bounding box center [340, 88] width 306 height 20
type input "AV DE LAS TERRAZAS"
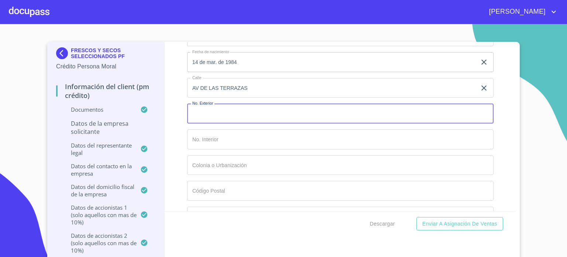
click at [199, 113] on input "Documento de identificación representante legal.   *" at bounding box center [340, 113] width 306 height 20
type input "799"
click at [220, 133] on input "Documento de identificación representante legal.   *" at bounding box center [340, 139] width 306 height 20
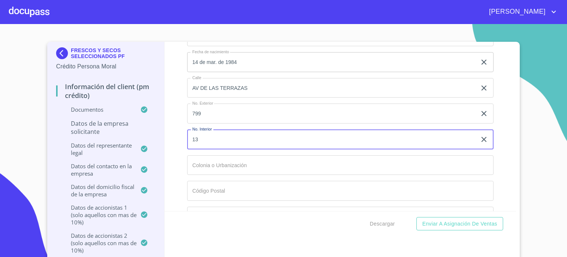
type input "13"
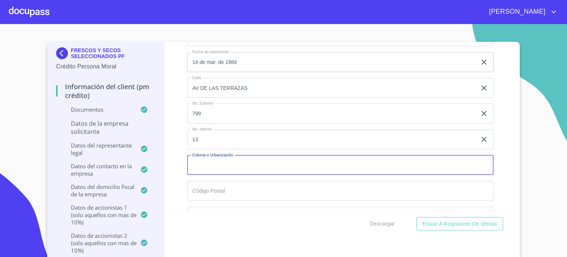
click at [232, 157] on input "Documento de identificación representante legal.   *" at bounding box center [340, 165] width 306 height 20
type input "FRACC LAS TERRAZASRESIDENCIAL"
click at [236, 183] on input "Documento de identificación representante legal.   *" at bounding box center [340, 191] width 306 height 20
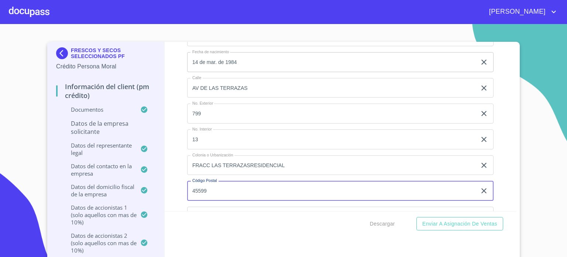
type input "45599"
click at [493, 192] on div "Información del Client (PM crédito) Documentos Documento de identificación repr…" at bounding box center [341, 126] width 352 height 169
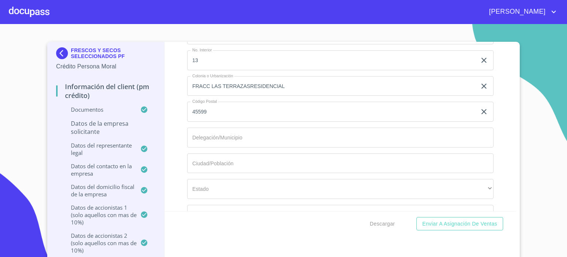
scroll to position [5316, 0]
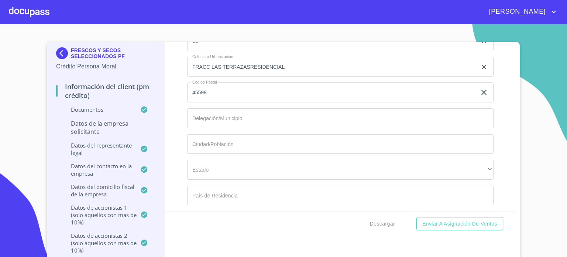
click at [244, 113] on input "Documento de identificación representante legal.   *" at bounding box center [340, 118] width 306 height 20
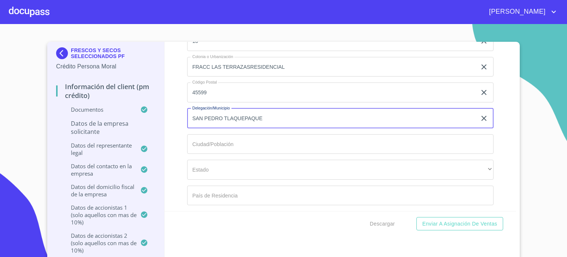
type input "SAN PEDRO TLAQUEPAQUE"
click at [222, 141] on input "Documento de identificación representante legal.   *" at bounding box center [340, 144] width 306 height 20
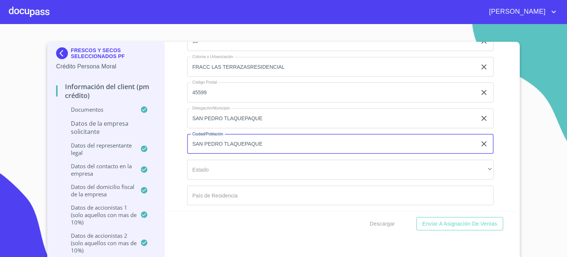
type input "SAN PEDRO TLAQUEPAQUE"
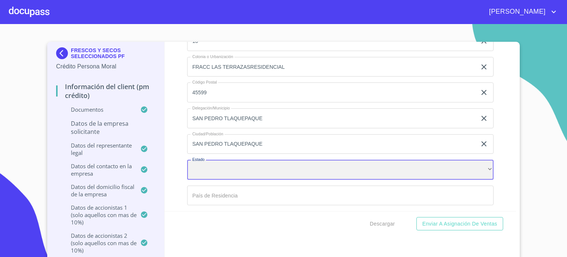
click at [229, 163] on div "​" at bounding box center [340, 170] width 306 height 20
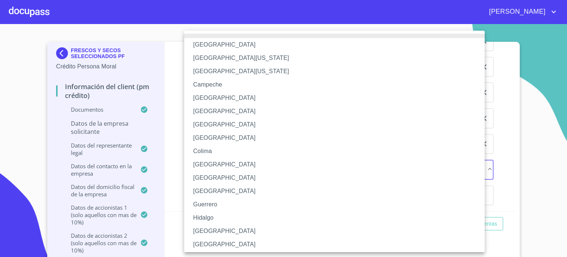
click at [225, 229] on li "[GEOGRAPHIC_DATA]" at bounding box center [337, 230] width 306 height 13
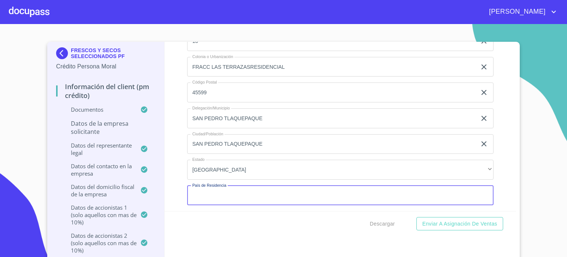
click at [215, 195] on input "Documento de identificación representante legal.   *" at bounding box center [340, 195] width 306 height 20
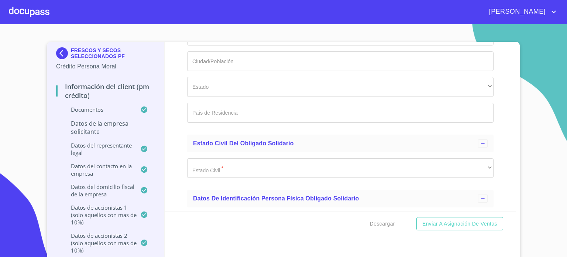
scroll to position [6611, 0]
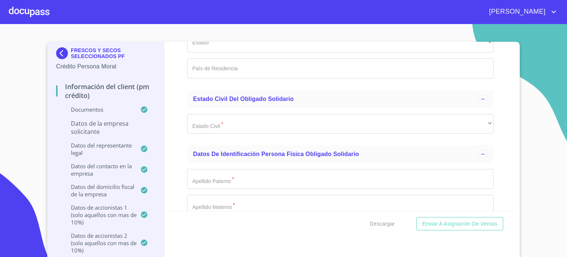
type input "[GEOGRAPHIC_DATA]"
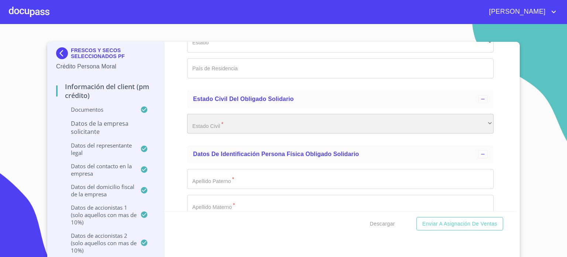
click at [266, 123] on div "​" at bounding box center [340, 124] width 306 height 20
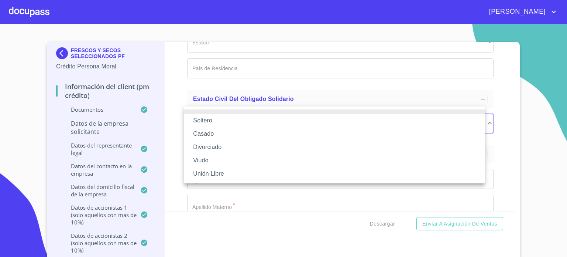
click at [234, 134] on li "Casado" at bounding box center [334, 133] width 301 height 13
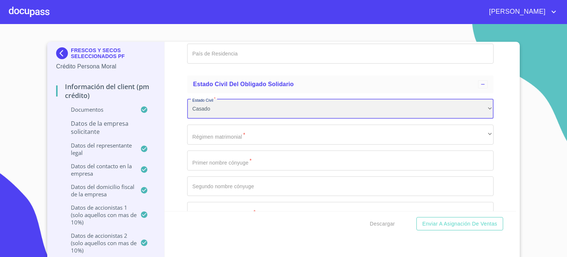
scroll to position [6651, 0]
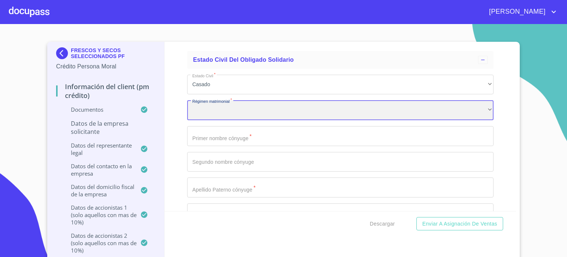
click at [249, 106] on div "​" at bounding box center [340, 110] width 306 height 20
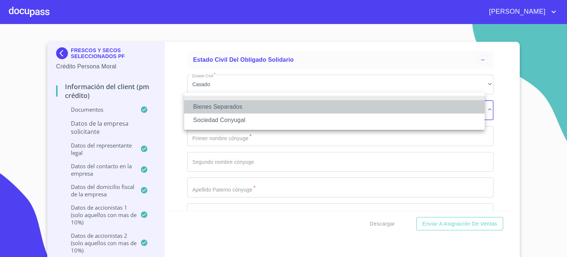
click at [230, 110] on li "Bienes Separados" at bounding box center [334, 106] width 301 height 13
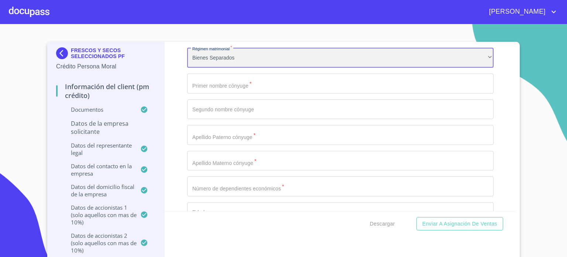
scroll to position [6710, 0]
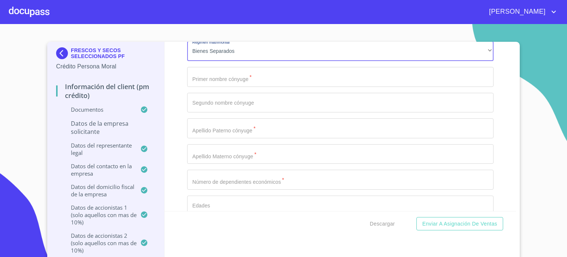
click at [245, 73] on input "Documento de identificación representante legal.   *" at bounding box center [340, 77] width 306 height 20
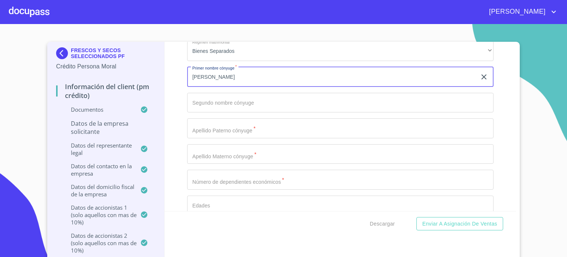
type input "BRENDA"
click at [234, 94] on input "Documento de identificación representante legal.   *" at bounding box center [340, 103] width 306 height 20
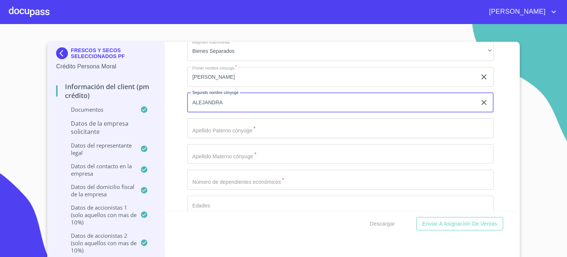
type input "ALEJANDRA"
click at [243, 119] on input "Documento de identificación representante legal.   *" at bounding box center [340, 128] width 306 height 20
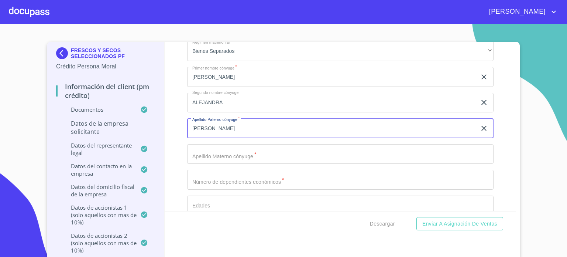
type input "[PERSON_NAME]"
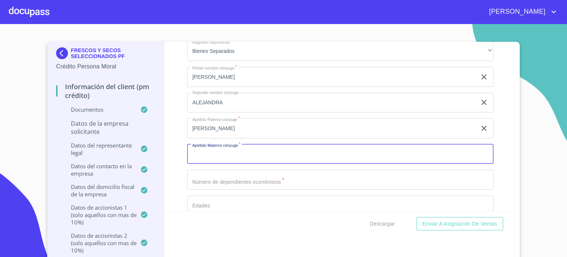
click at [239, 147] on input "Documento de identificación representante legal.   *" at bounding box center [340, 154] width 306 height 20
type input "CASTELLANOS"
click at [216, 174] on input "Documento de identificación representante legal.   *" at bounding box center [340, 179] width 306 height 20
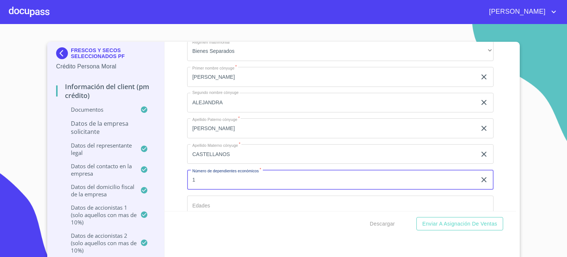
type input "1"
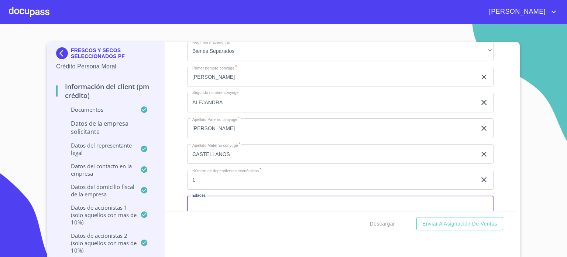
click at [227, 203] on input "Documento de identificación representante legal.   *" at bounding box center [340, 205] width 306 height 20
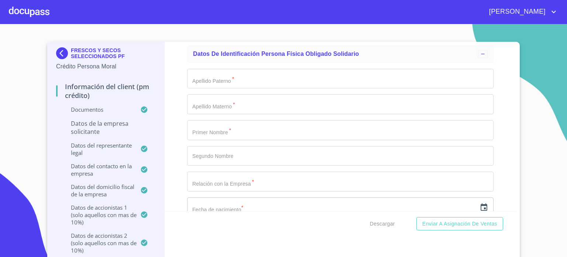
scroll to position [6892, 0]
type input "12"
click at [228, 72] on input "Documento de identificación representante legal.   *" at bounding box center [340, 78] width 306 height 20
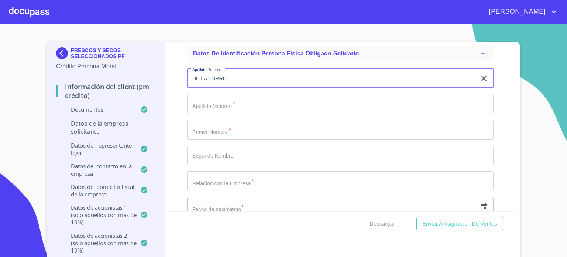
type input "DE LA TORRE"
click at [229, 99] on input "Documento de identificación representante legal.   *" at bounding box center [340, 104] width 306 height 20
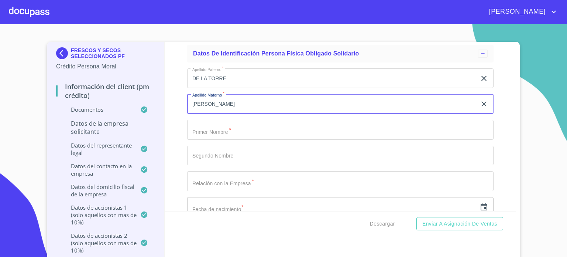
type input "[PERSON_NAME]"
click at [217, 126] on input "Documento de identificación representante legal.   *" at bounding box center [340, 130] width 306 height 20
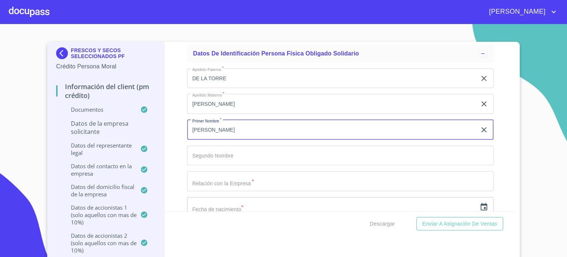
type input "[PERSON_NAME]"
click at [248, 176] on input "Documento de identificación representante legal.   *" at bounding box center [340, 181] width 306 height 20
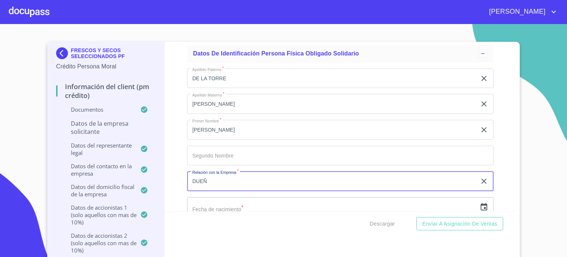
type input "DUEÑO"
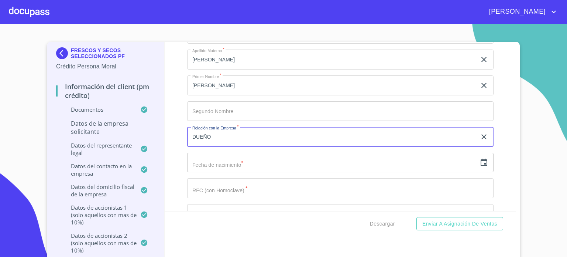
scroll to position [6961, 0]
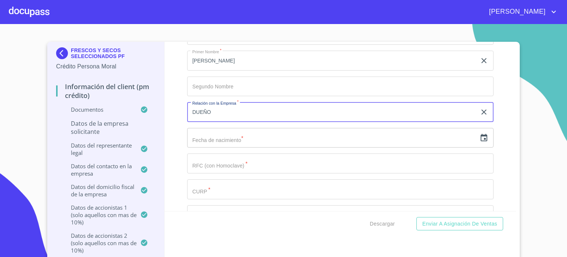
click at [230, 107] on input "DUEÑO" at bounding box center [332, 112] width 290 height 20
drag, startPoint x: 230, startPoint y: 107, endPoint x: 136, endPoint y: 119, distance: 94.9
click at [136, 119] on div "FRESCOS Y SECOS SELECCIONADOS PF Crédito Persona Moral Información del Client (…" at bounding box center [281, 151] width 469 height 218
type input "A"
type input "DUEÑO"
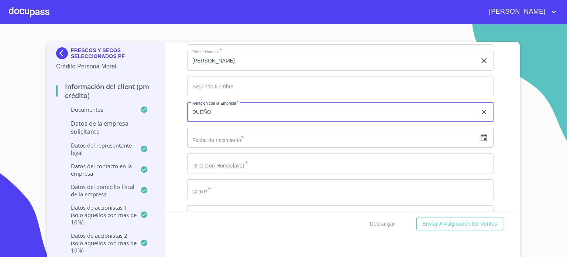
click at [480, 133] on icon "button" at bounding box center [484, 137] width 9 height 9
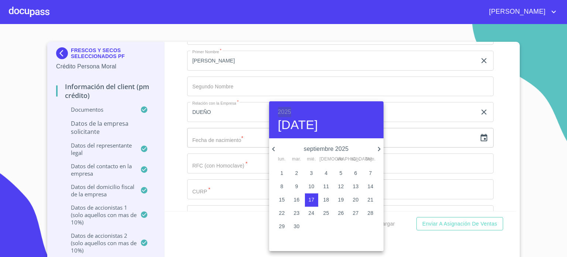
click at [282, 110] on h6 "2025" at bounding box center [284, 112] width 13 height 10
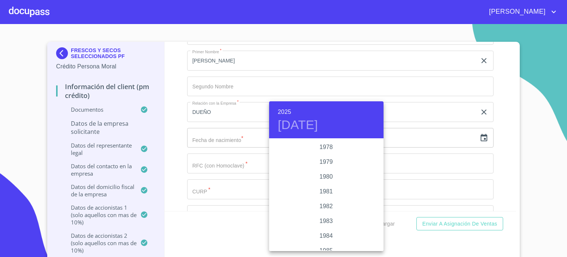
scroll to position [777, 0]
click at [326, 164] on div "1979" at bounding box center [326, 167] width 114 height 15
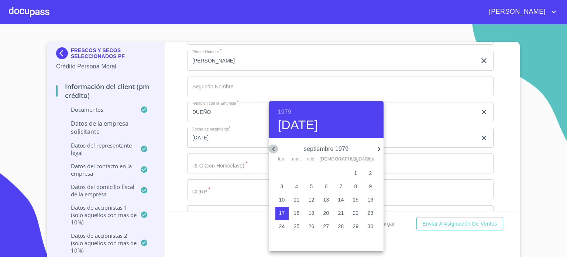
click at [274, 148] on icon "button" at bounding box center [273, 148] width 9 height 9
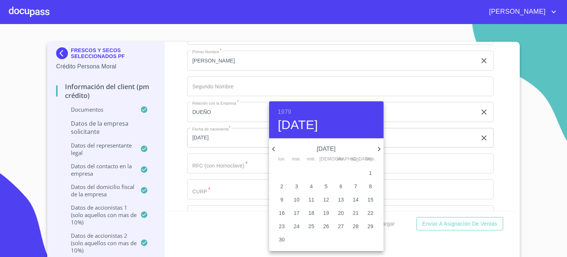
click at [274, 148] on icon "button" at bounding box center [273, 148] width 9 height 9
click at [284, 199] on p "12" at bounding box center [282, 199] width 6 height 7
type input "12 de feb. de 1979"
click at [179, 193] on div at bounding box center [283, 128] width 567 height 257
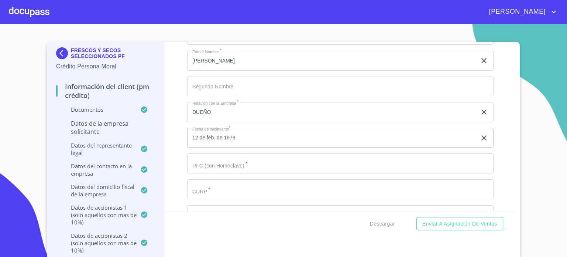
click at [227, 154] on input "Documento de identificación representante legal.   *" at bounding box center [340, 163] width 306 height 20
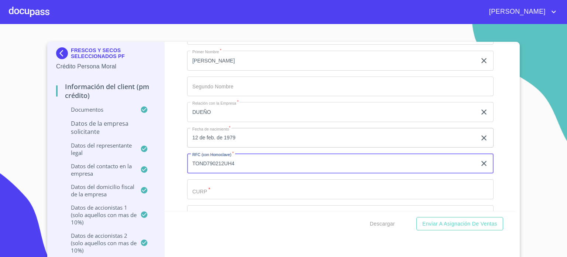
type input "TOND790212UH4"
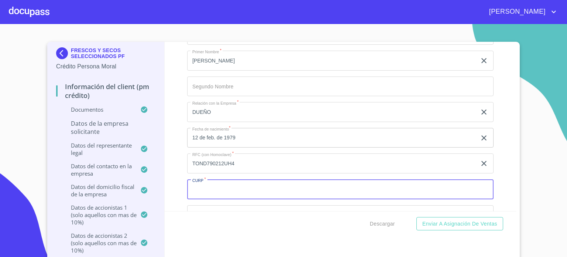
click at [229, 180] on input "Documento de identificación representante legal.   *" at bounding box center [340, 189] width 306 height 20
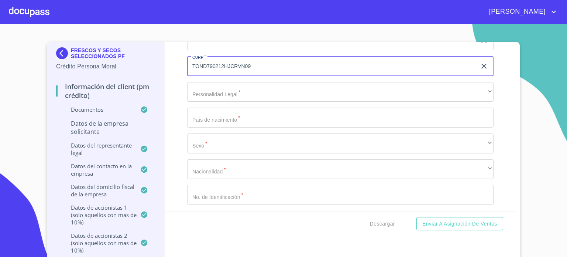
scroll to position [7099, 0]
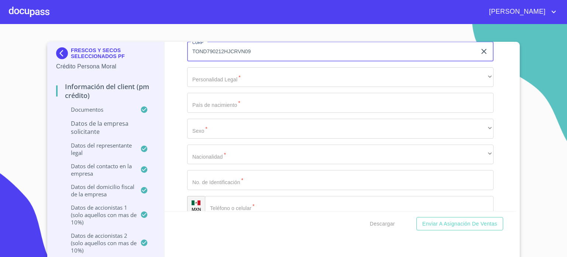
type input "TOND790212HJCRVN09"
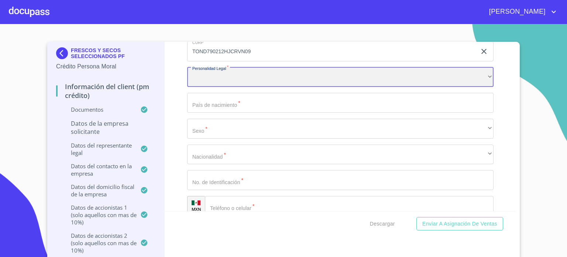
click at [266, 73] on div "​" at bounding box center [340, 77] width 306 height 20
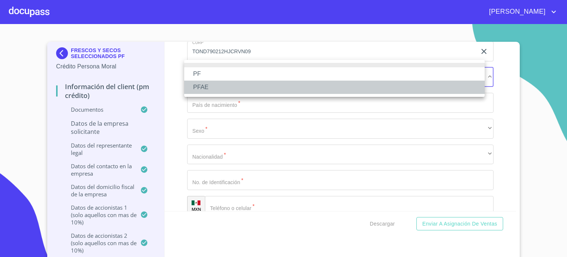
click at [214, 85] on li "PFAE" at bounding box center [334, 87] width 301 height 13
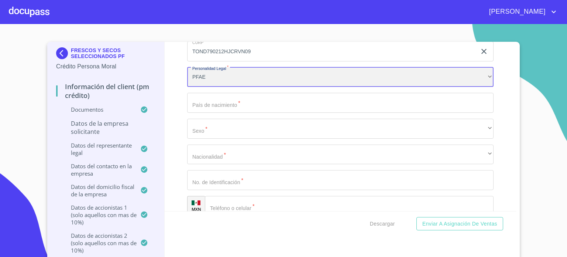
click at [220, 73] on div "PFAE" at bounding box center [340, 77] width 306 height 20
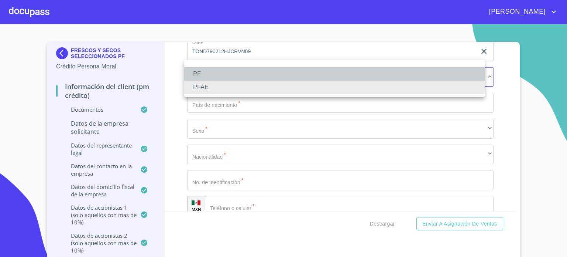
click at [219, 73] on li "PF" at bounding box center [334, 73] width 301 height 13
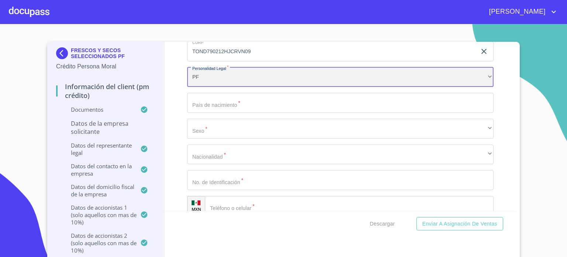
click at [219, 69] on div "PF" at bounding box center [340, 77] width 306 height 20
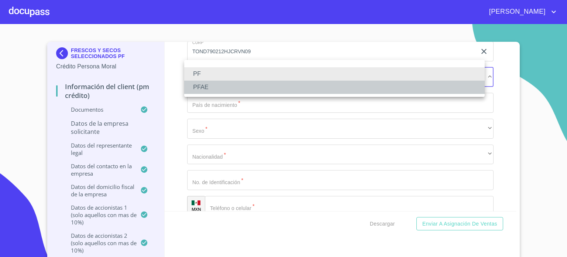
click at [220, 88] on li "PFAE" at bounding box center [334, 87] width 301 height 13
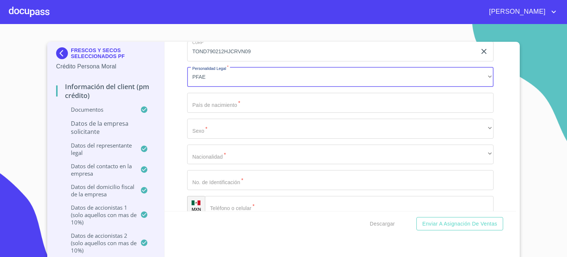
click at [226, 96] on input "Documento de identificación representante legal.   *" at bounding box center [340, 103] width 306 height 20
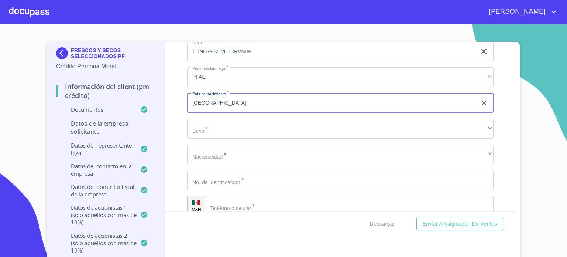
type input "[GEOGRAPHIC_DATA]"
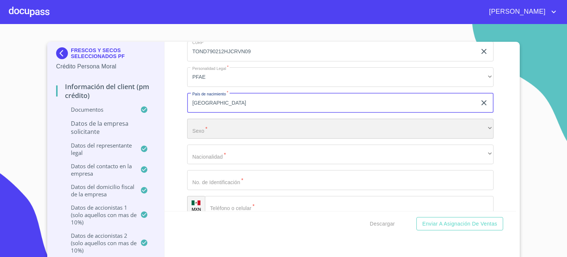
click at [231, 119] on div "​" at bounding box center [340, 129] width 306 height 20
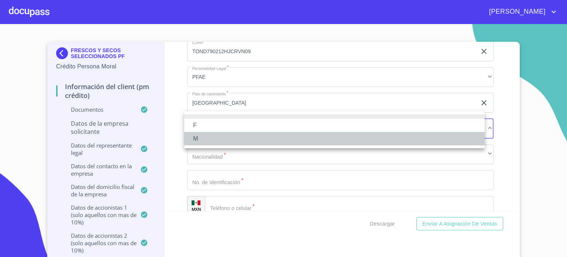
click at [223, 144] on li "M" at bounding box center [334, 138] width 301 height 13
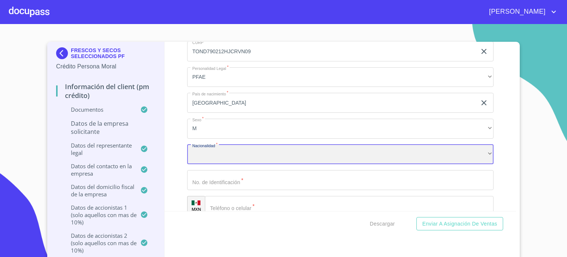
click at [229, 150] on div "​" at bounding box center [340, 154] width 306 height 20
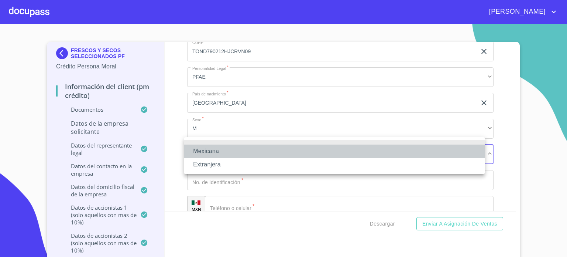
click at [227, 153] on li "Mexicana" at bounding box center [334, 150] width 301 height 13
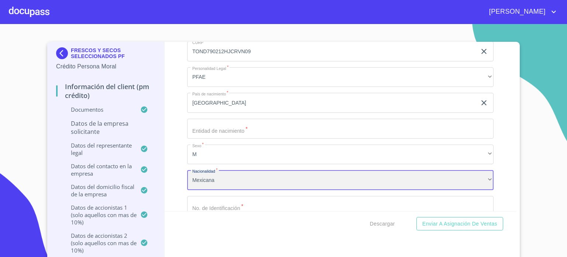
click at [220, 174] on div "Mexicana" at bounding box center [340, 180] width 306 height 20
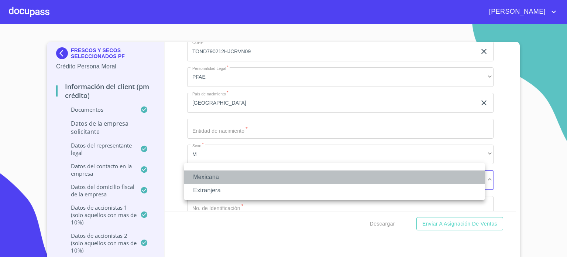
click at [220, 174] on li "Mexicana" at bounding box center [334, 176] width 301 height 13
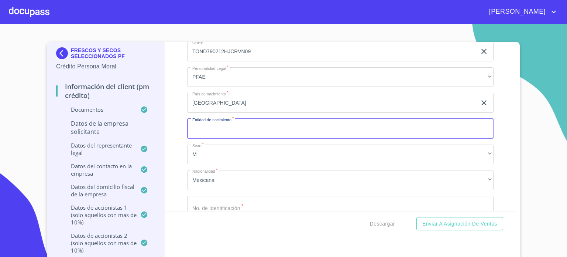
click at [235, 127] on input "Documento de identificación representante legal.   *" at bounding box center [340, 129] width 306 height 20
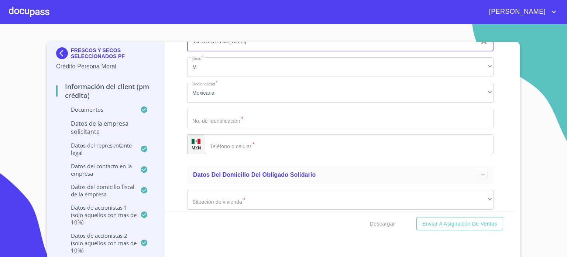
scroll to position [7198, 0]
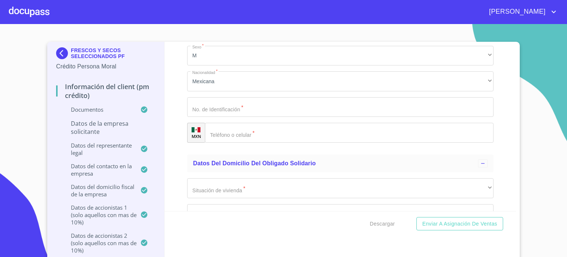
type input "[GEOGRAPHIC_DATA]"
click at [253, 101] on input "Documento de identificación representante legal.   *" at bounding box center [340, 107] width 306 height 20
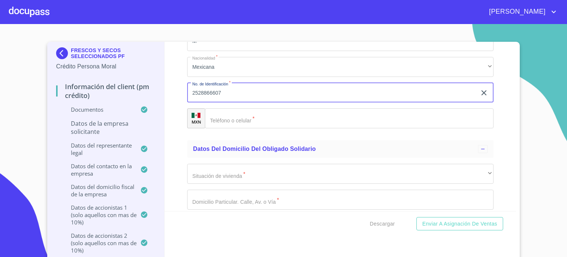
scroll to position [7217, 0]
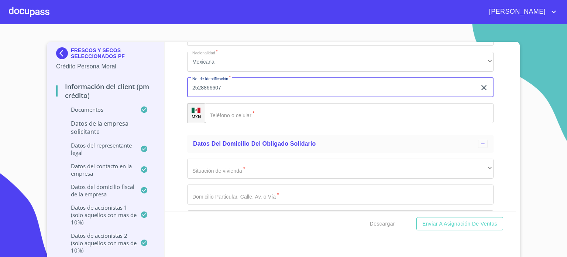
type input "2528866607"
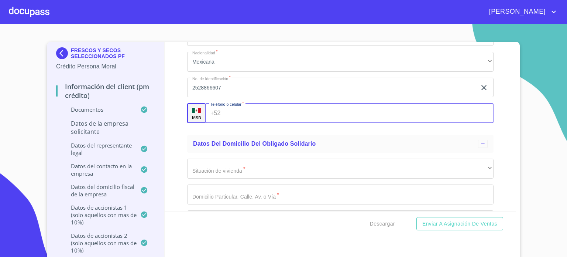
click at [258, 105] on input "Documento de identificación representante legal.   *" at bounding box center [359, 113] width 270 height 20
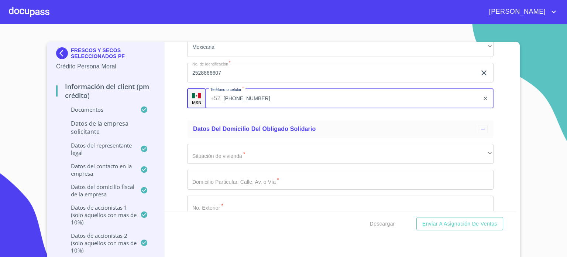
scroll to position [7237, 0]
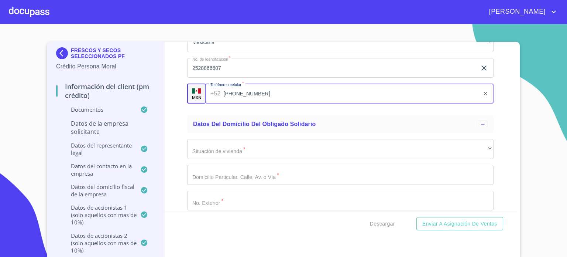
type input "(33)22574709"
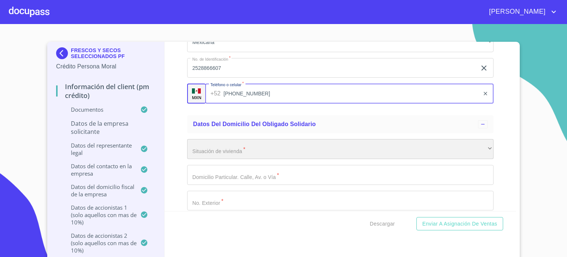
click at [220, 145] on div "​" at bounding box center [340, 149] width 306 height 20
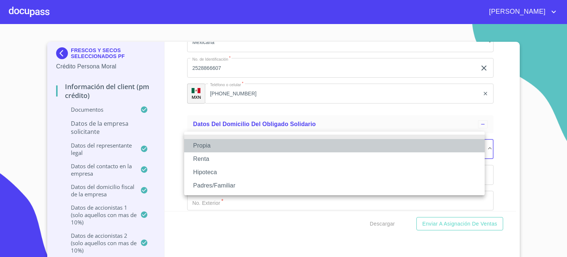
click at [220, 149] on li "Propia" at bounding box center [334, 145] width 301 height 13
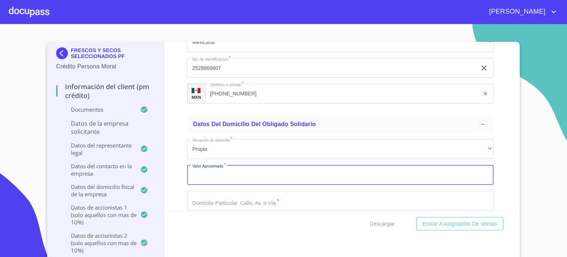
click at [221, 171] on input "Documento de identificación representante legal.   *" at bounding box center [340, 175] width 306 height 20
click at [300, 172] on input "Documento de identificación representante legal.   *" at bounding box center [340, 175] width 306 height 20
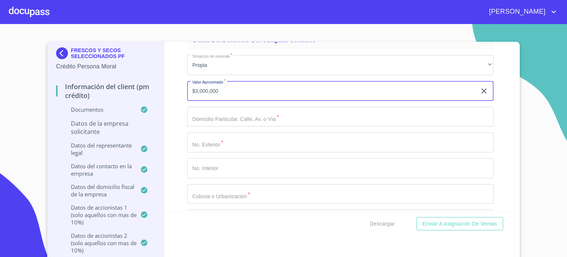
scroll to position [7325, 0]
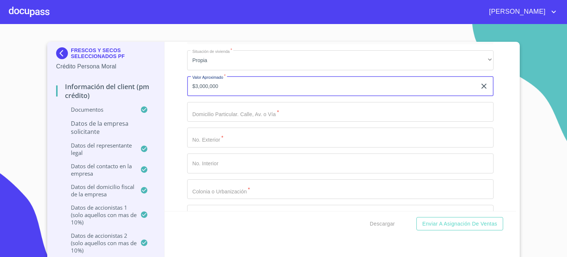
type input "$3,000,000"
click at [220, 108] on input "Documento de identificación representante legal.   *" at bounding box center [340, 112] width 306 height 20
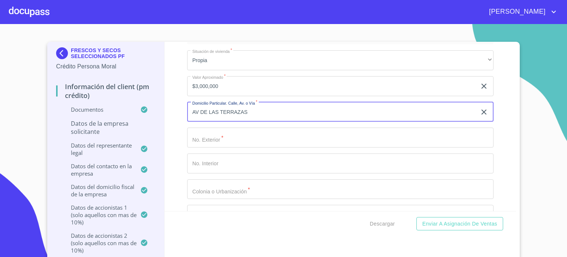
type input "AV DE LAS TERRAZAS"
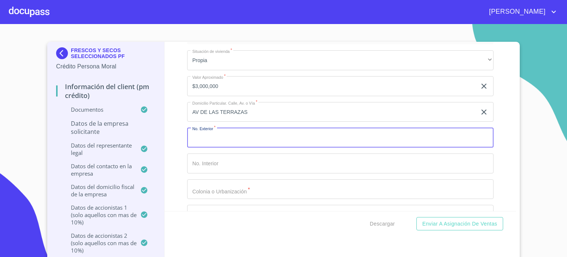
drag, startPoint x: 223, startPoint y: 134, endPoint x: 210, endPoint y: 131, distance: 13.7
click at [210, 131] on input "Documento de identificación representante legal.   *" at bounding box center [340, 137] width 306 height 20
type input "799"
click at [226, 162] on input "Documento de identificación representante legal.   *" at bounding box center [340, 163] width 306 height 20
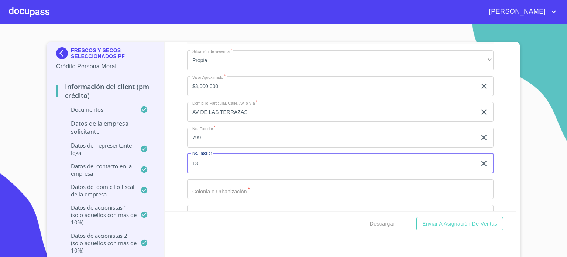
type input "13"
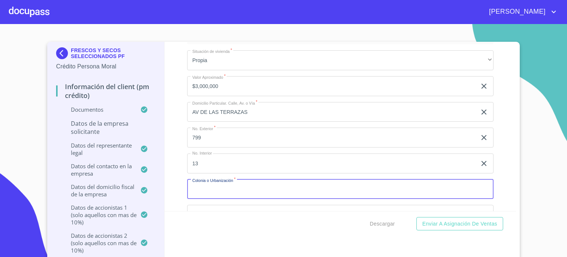
click at [237, 185] on input "Documento de identificación representante legal.   *" at bounding box center [340, 189] width 306 height 20
type input "FRACC LAS TERRAZAS RESIDENCIAL"
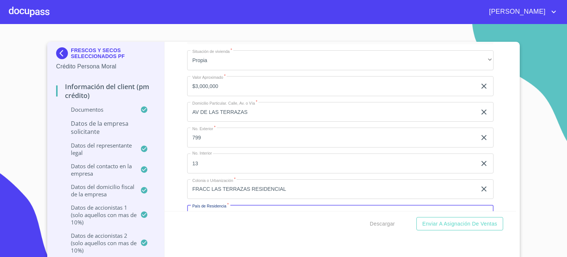
click at [236, 208] on input "Documento de identificación representante legal.   *" at bounding box center [340, 215] width 306 height 20
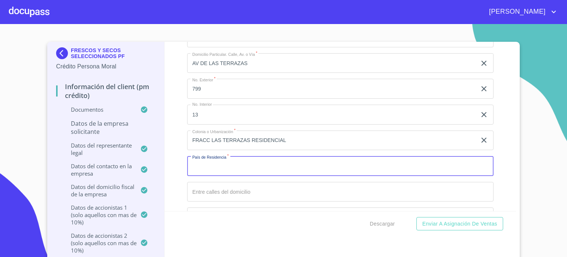
scroll to position [7404, 0]
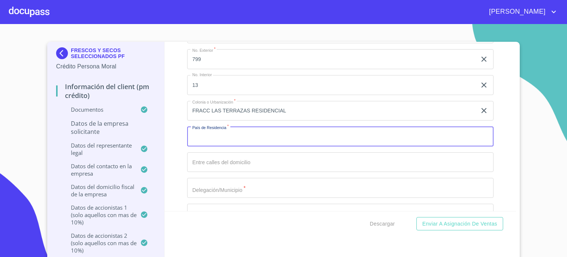
click at [208, 130] on input "Documento de identificación representante legal.   *" at bounding box center [340, 136] width 306 height 20
type input "[GEOGRAPHIC_DATA]"
click at [226, 152] on input "Documento de identificación representante legal.   *" at bounding box center [340, 162] width 306 height 20
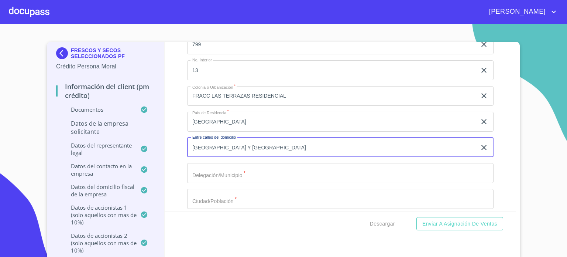
scroll to position [7433, 0]
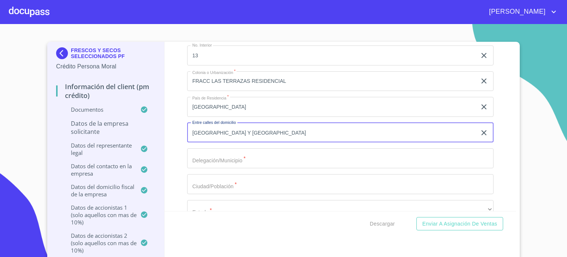
type input "AVENIDA DE LAS TERRAZAS Y CALLE VISTA PUERTO"
click at [273, 153] on input "Documento de identificación representante legal.   *" at bounding box center [340, 158] width 306 height 20
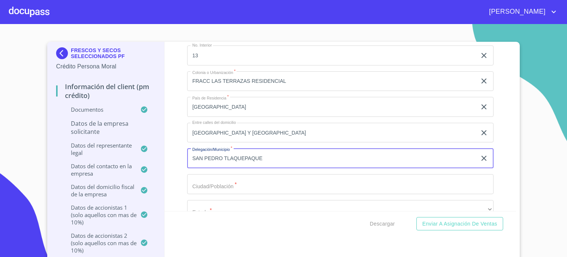
type input "SAN PEDRO TLAQUEPAQUE"
click at [233, 183] on input "Documento de identificación representante legal.   *" at bounding box center [340, 184] width 306 height 20
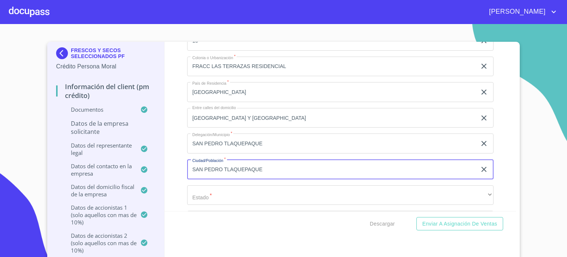
scroll to position [7512, 0]
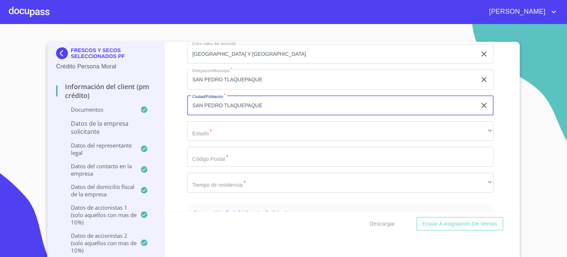
type input "SAN PEDRO TLAQUEPAQUE"
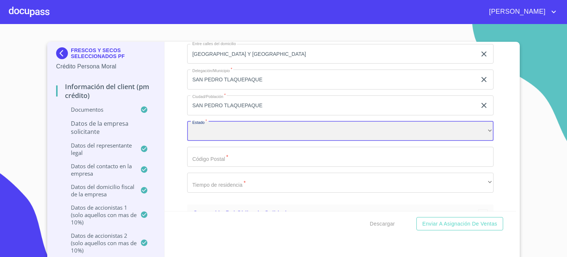
click at [238, 126] on div "​" at bounding box center [340, 131] width 306 height 20
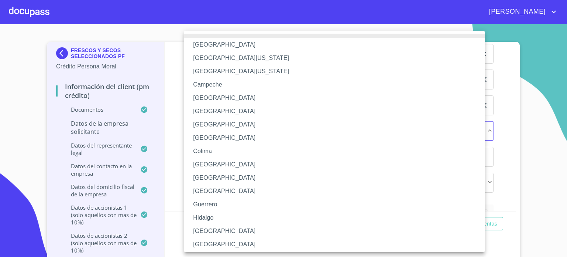
click at [220, 226] on li "[GEOGRAPHIC_DATA]" at bounding box center [337, 230] width 306 height 13
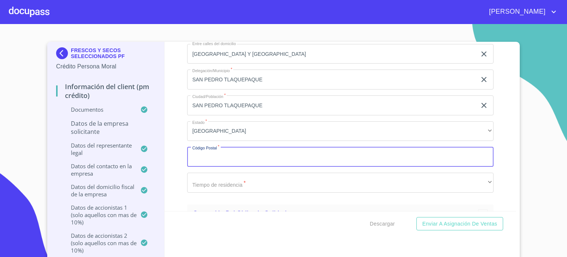
click at [213, 152] on input "Documento de identificación representante legal.   *" at bounding box center [340, 157] width 306 height 20
type input "45599"
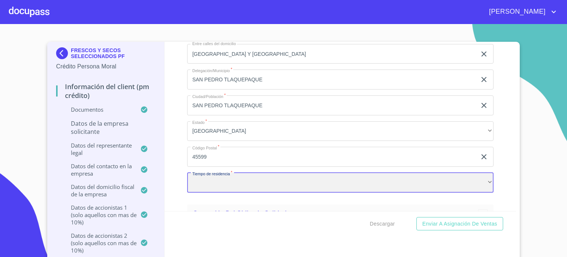
click at [249, 179] on div "​" at bounding box center [340, 182] width 306 height 20
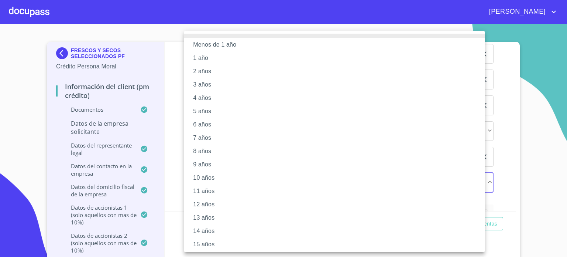
click at [219, 218] on li "13 años" at bounding box center [337, 217] width 306 height 13
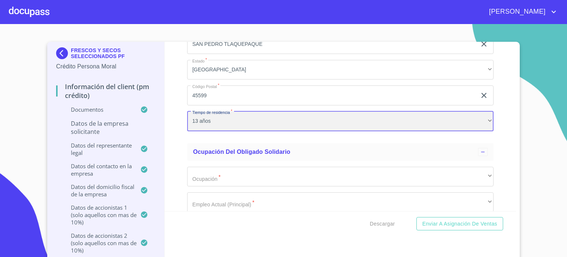
scroll to position [7586, 0]
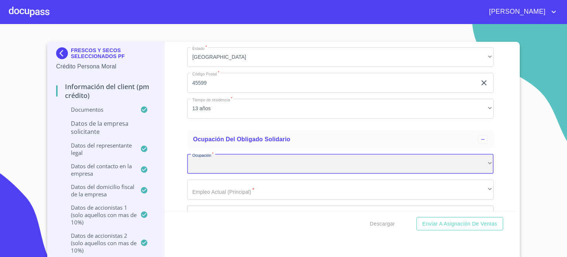
click at [230, 161] on div "​" at bounding box center [340, 164] width 306 height 20
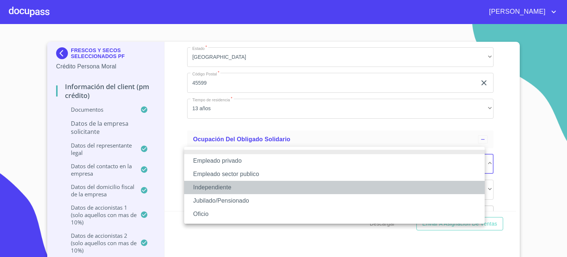
click at [206, 184] on li "Independiente" at bounding box center [334, 187] width 301 height 13
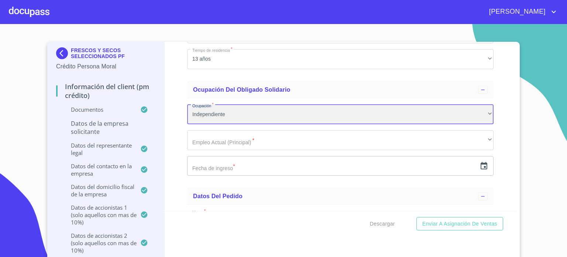
scroll to position [7650, 0]
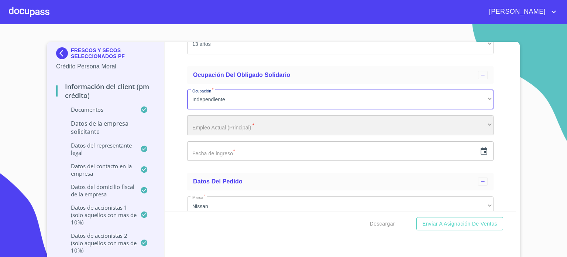
click at [245, 122] on div "​" at bounding box center [340, 125] width 306 height 20
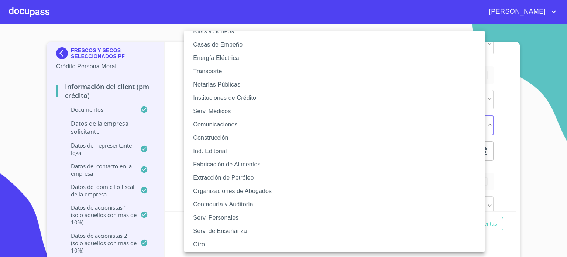
scroll to position [95, 0]
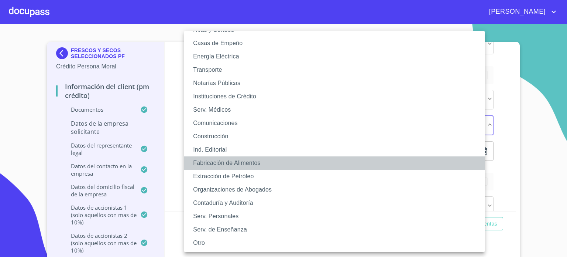
click at [224, 165] on li "Fabricación de Alimentos" at bounding box center [337, 162] width 306 height 13
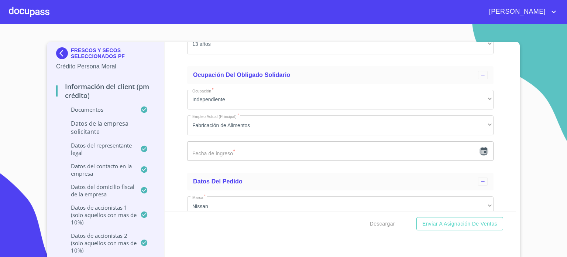
click at [481, 147] on icon "button" at bounding box center [484, 150] width 7 height 7
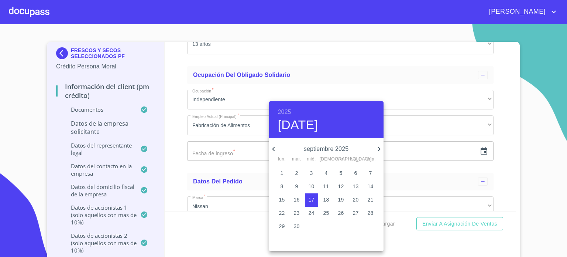
click at [283, 112] on h6 "2025" at bounding box center [284, 112] width 13 height 10
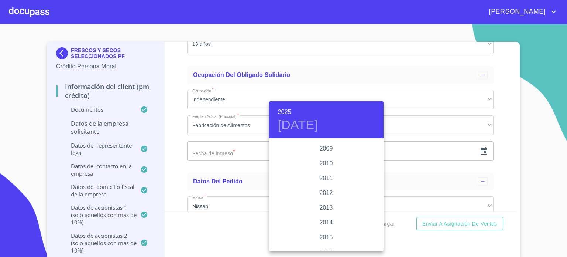
scroll to position [1336, 0]
click at [330, 170] on div "2017" at bounding box center [326, 169] width 114 height 15
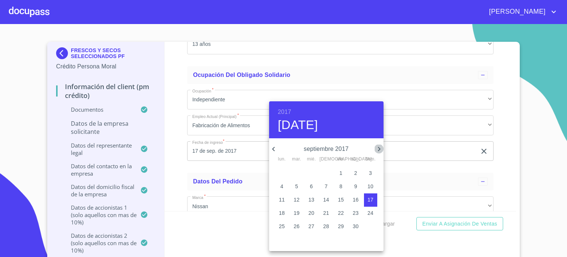
click at [380, 146] on icon "button" at bounding box center [379, 148] width 9 height 9
click at [341, 215] on p "24" at bounding box center [341, 212] width 6 height 7
type input "24 de nov. de 2017"
click at [492, 159] on div at bounding box center [283, 128] width 567 height 257
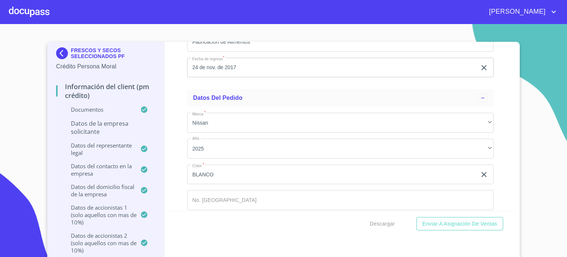
scroll to position [7758, 0]
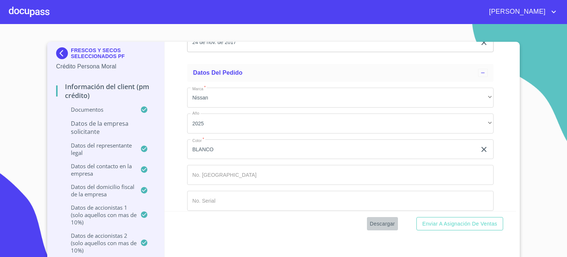
click at [387, 223] on span "Descargar" at bounding box center [382, 223] width 25 height 9
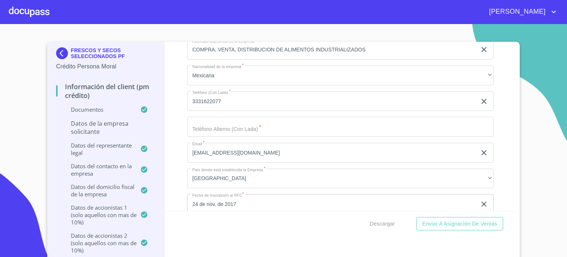
scroll to position [3991, 0]
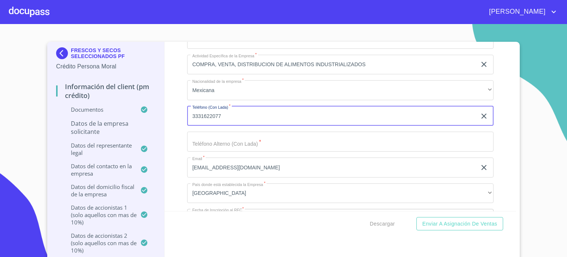
drag, startPoint x: 237, startPoint y: 108, endPoint x: 176, endPoint y: 119, distance: 62.2
click at [176, 119] on div "Información del Client (PM crédito) Documentos Documento de identificación repr…" at bounding box center [341, 126] width 352 height 169
click at [245, 138] on input "Documento de identificación representante legal.   *" at bounding box center [340, 141] width 306 height 20
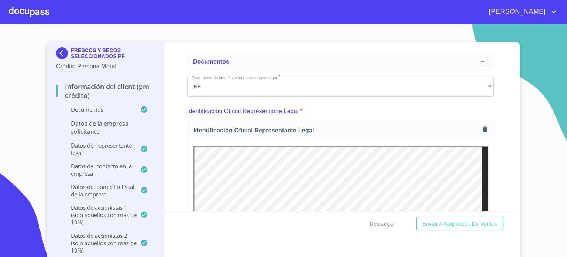
scroll to position [0, 0]
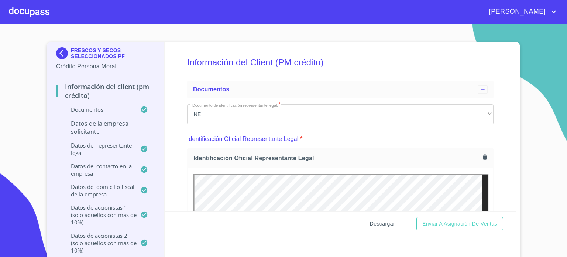
type input "3343161141"
click at [378, 227] on span "Descargar" at bounding box center [382, 223] width 25 height 9
click at [499, 58] on div "Información del Client (PM crédito) Documentos Documento de identificación repr…" at bounding box center [341, 126] width 352 height 169
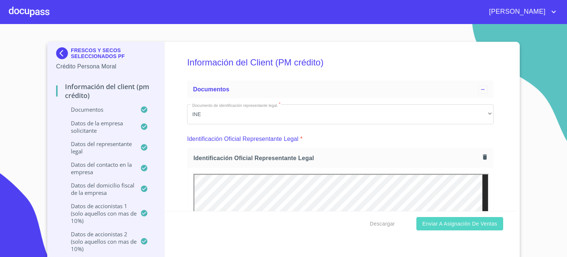
click at [470, 226] on span "Enviar a Asignación de Ventas" at bounding box center [459, 223] width 75 height 9
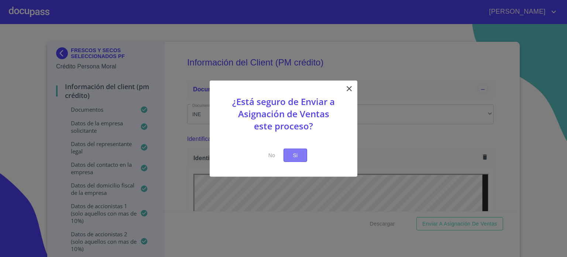
click at [298, 154] on span "Si" at bounding box center [296, 154] width 12 height 9
